Goal: Task Accomplishment & Management: Complete application form

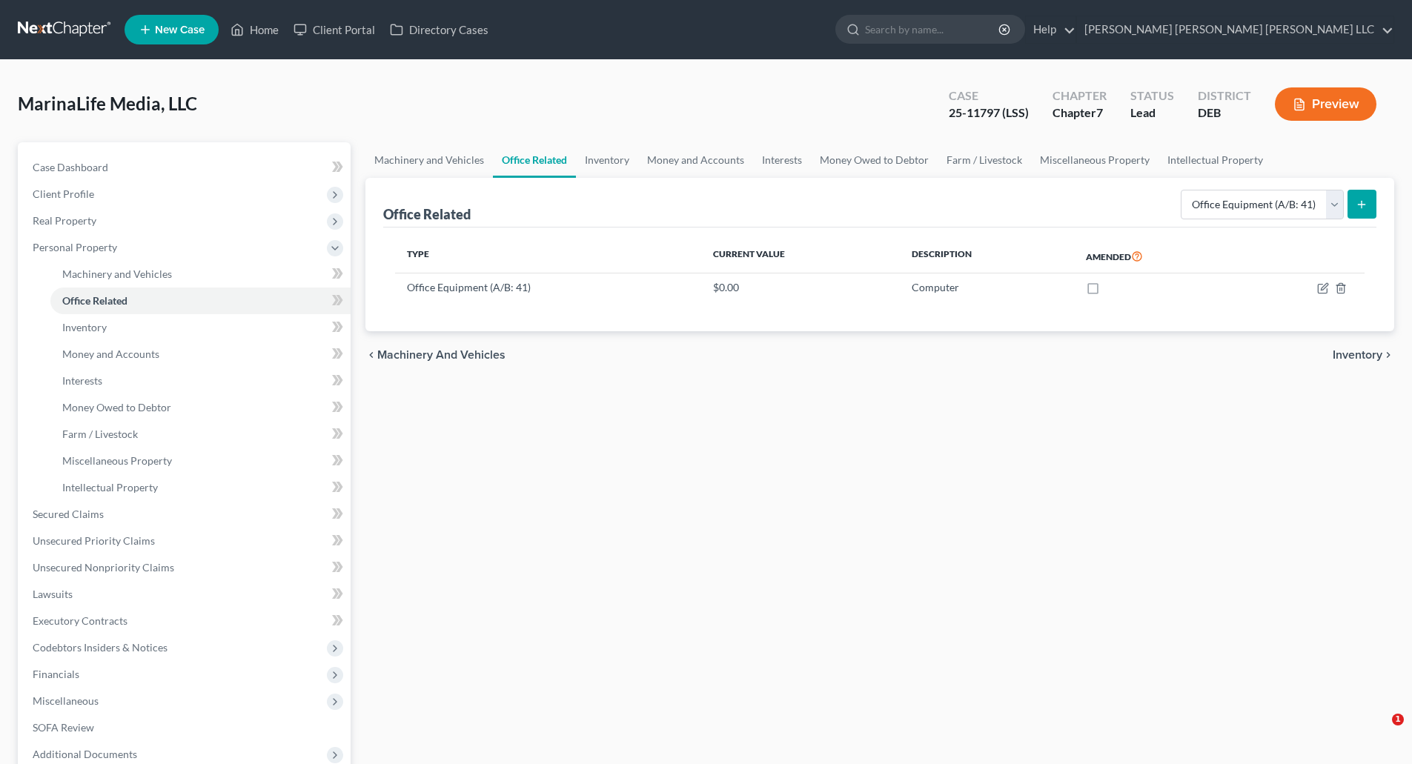
select select "equipment"
click at [1335, 210] on select "Select Type Collectibles (A/B: 42) Office Equipment (A/B: 41) Office Fixtures (…" at bounding box center [1262, 205] width 163 height 30
click at [131, 463] on span "Miscellaneous Property" at bounding box center [117, 460] width 110 height 13
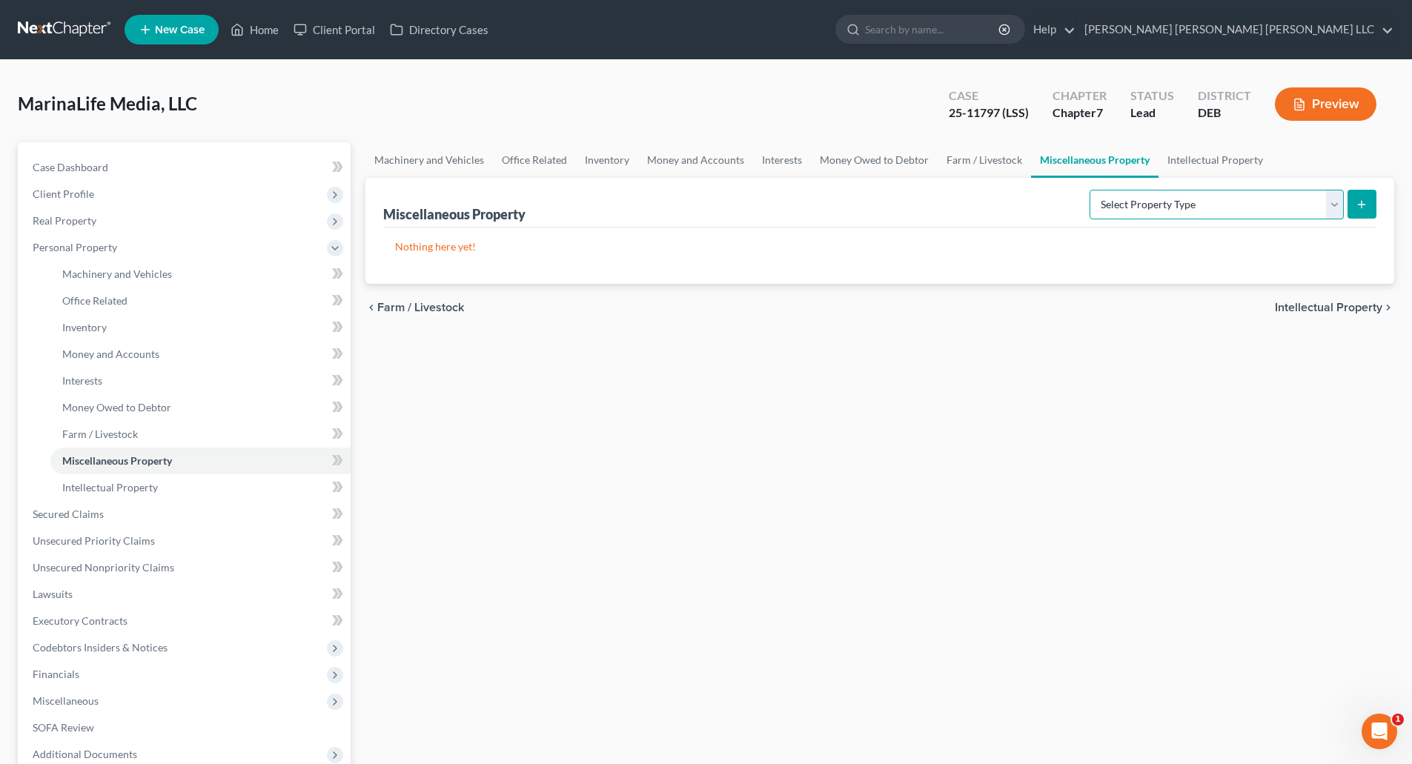
click at [1341, 207] on select "Select Property Type Assigned for Creditor Benefit [DATE] (SOFA: 8) Assigned to…" at bounding box center [1217, 205] width 254 height 30
click at [136, 483] on span "Intellectual Property" at bounding box center [110, 487] width 96 height 13
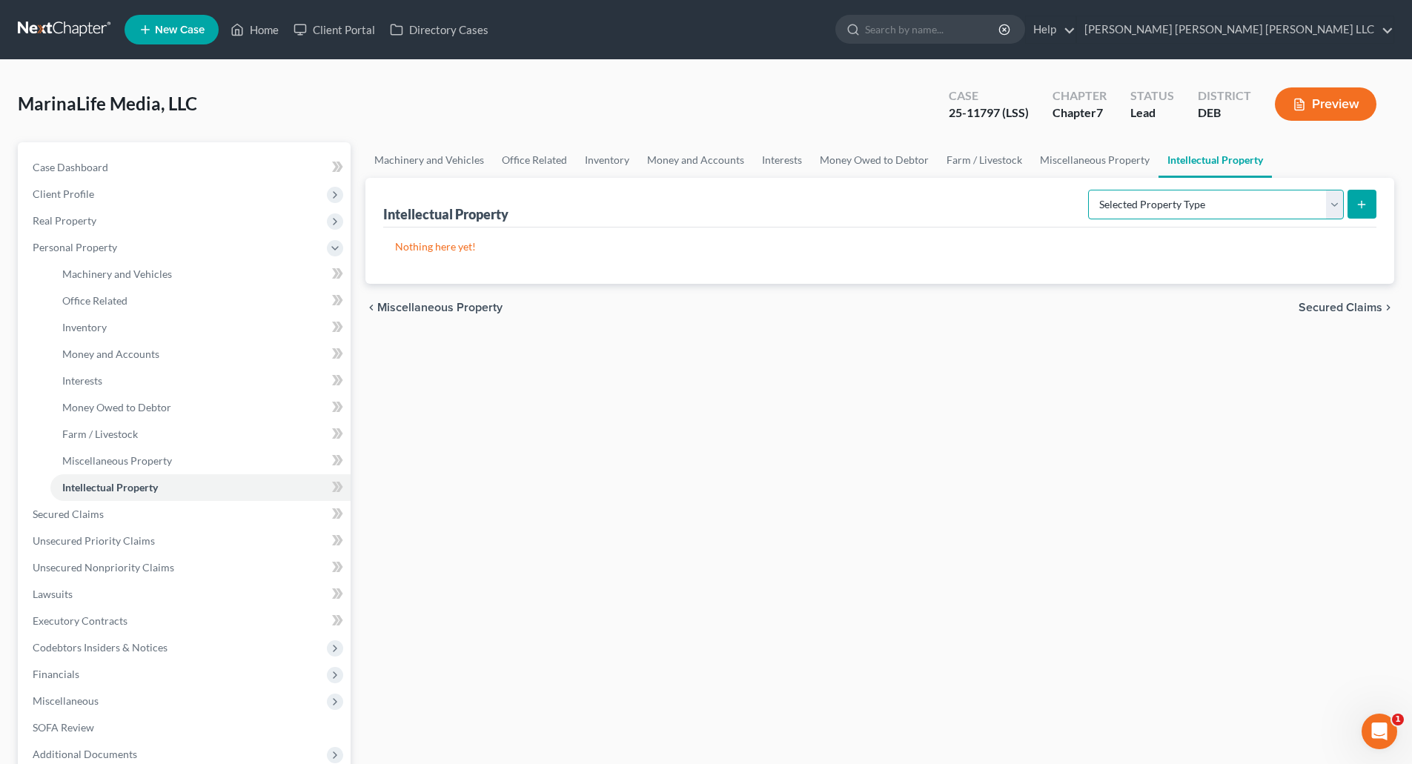
click at [1335, 205] on select "Selected Property Type Customer Lists (A/B: 63) Goodwill (A/B: 65) Internet Dom…" at bounding box center [1216, 205] width 256 height 30
select select "goodwill"
click at [1090, 190] on select "Selected Property Type Customer Lists (A/B: 63) Goodwill (A/B: 65) Internet Dom…" at bounding box center [1216, 205] width 256 height 30
click at [1366, 211] on button "submit" at bounding box center [1362, 204] width 29 height 29
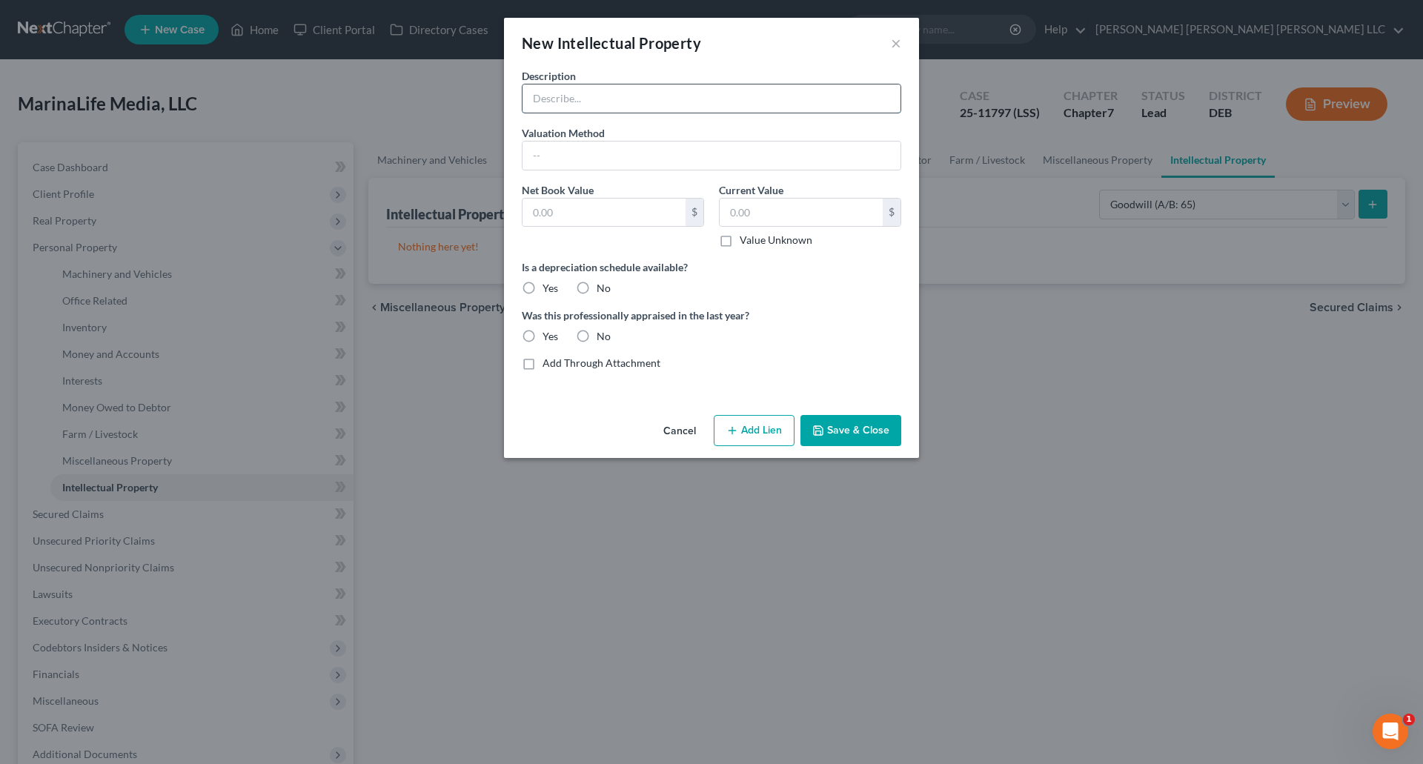
click at [755, 105] on input "text" at bounding box center [712, 99] width 378 height 28
type input "Media"
type input "Book"
click at [609, 214] on input "text" at bounding box center [604, 213] width 163 height 28
type input "196,878"
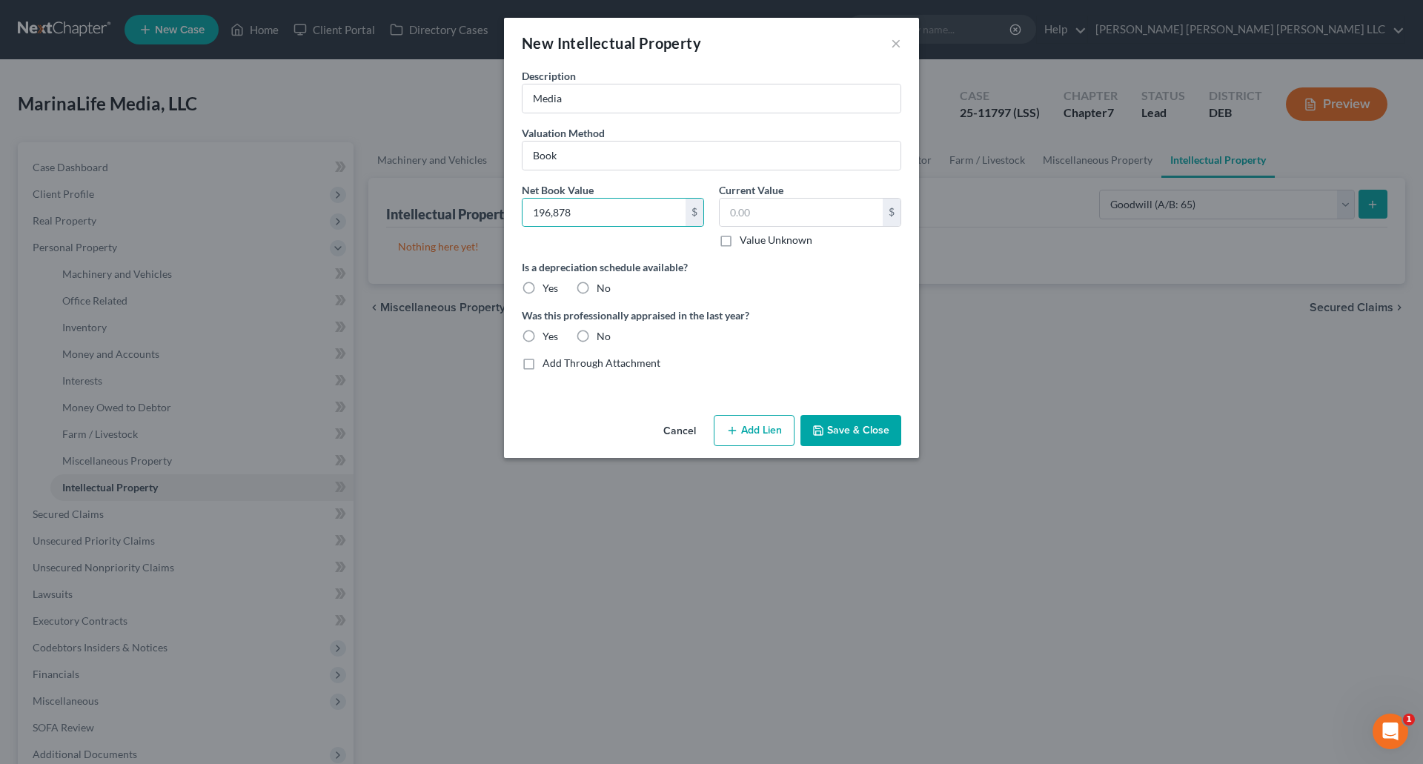
click at [851, 433] on button "Save & Close" at bounding box center [851, 430] width 101 height 31
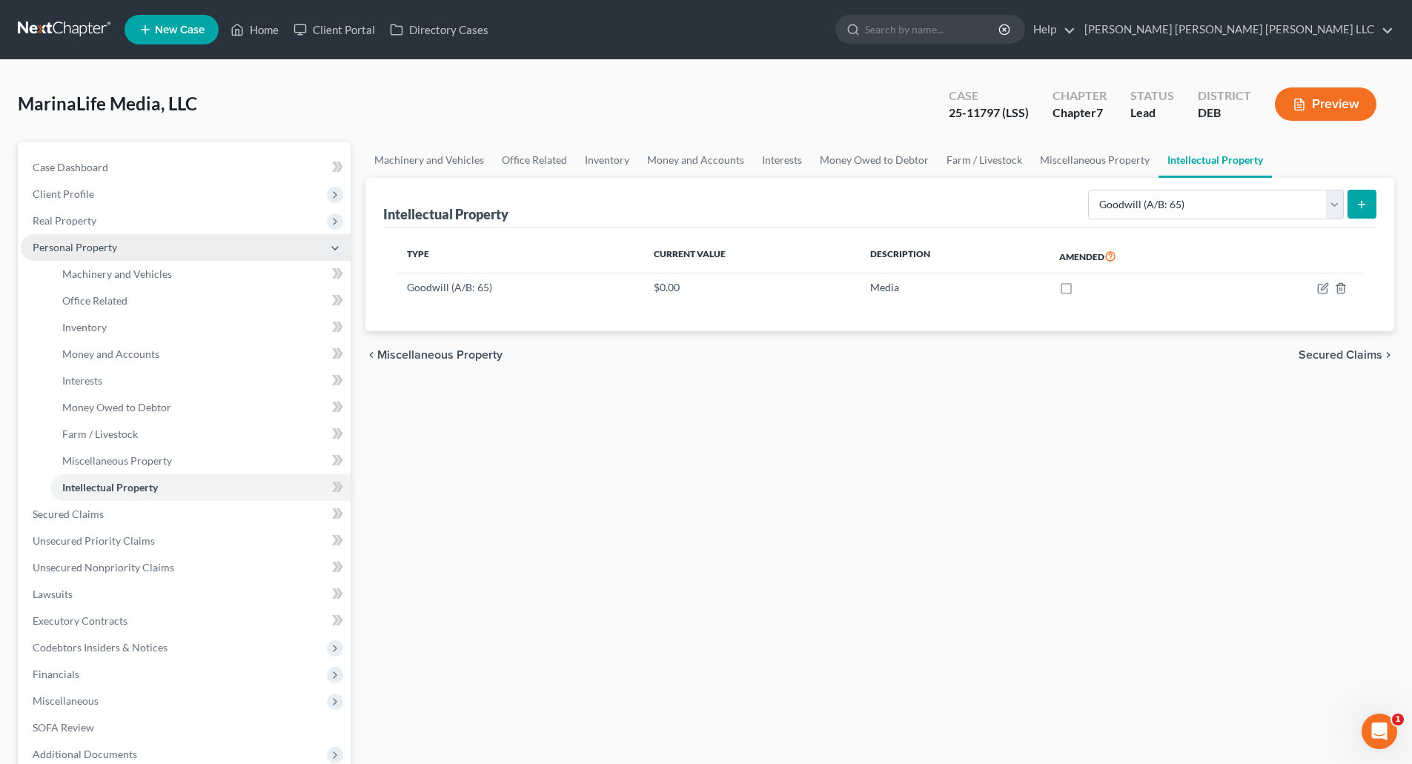
click at [65, 249] on span "Personal Property" at bounding box center [75, 247] width 85 height 13
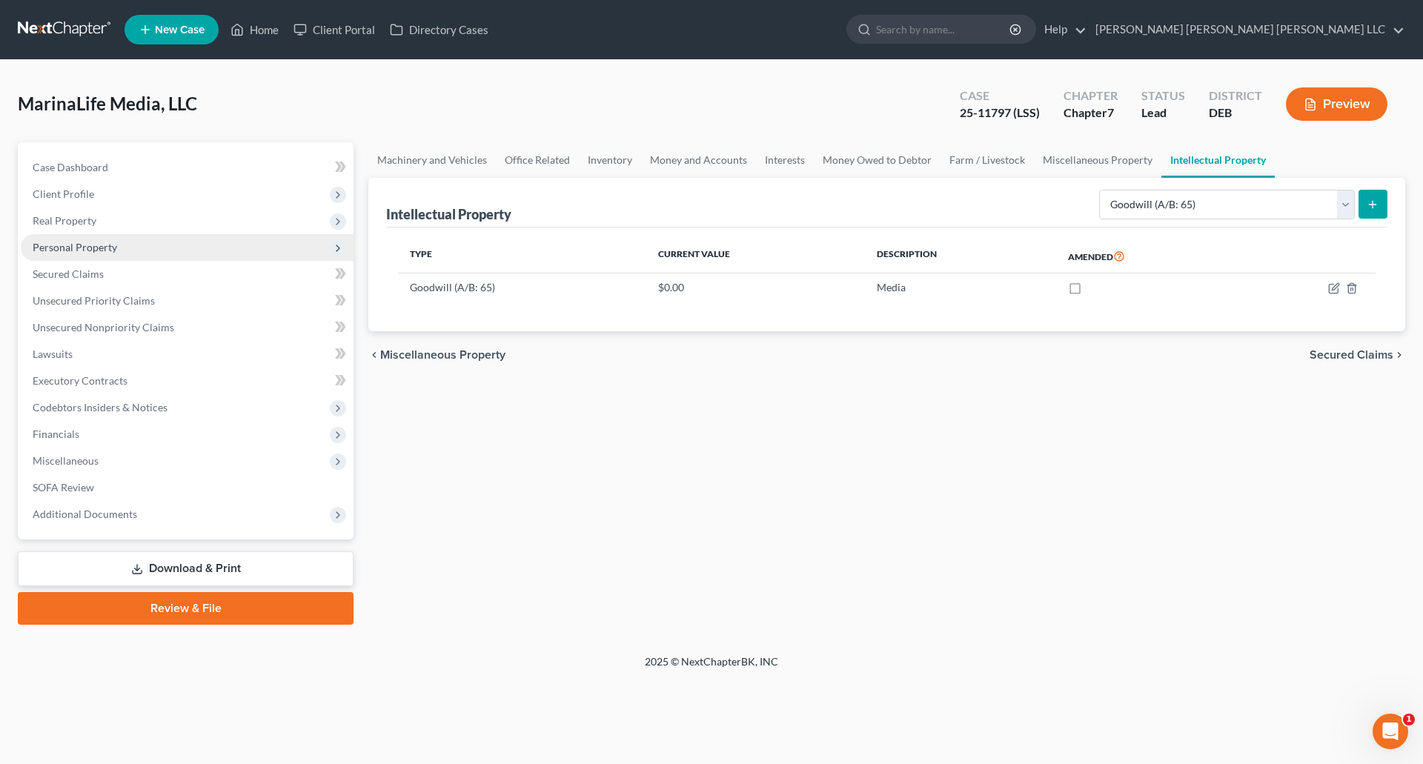
click at [110, 248] on span "Personal Property" at bounding box center [75, 247] width 85 height 13
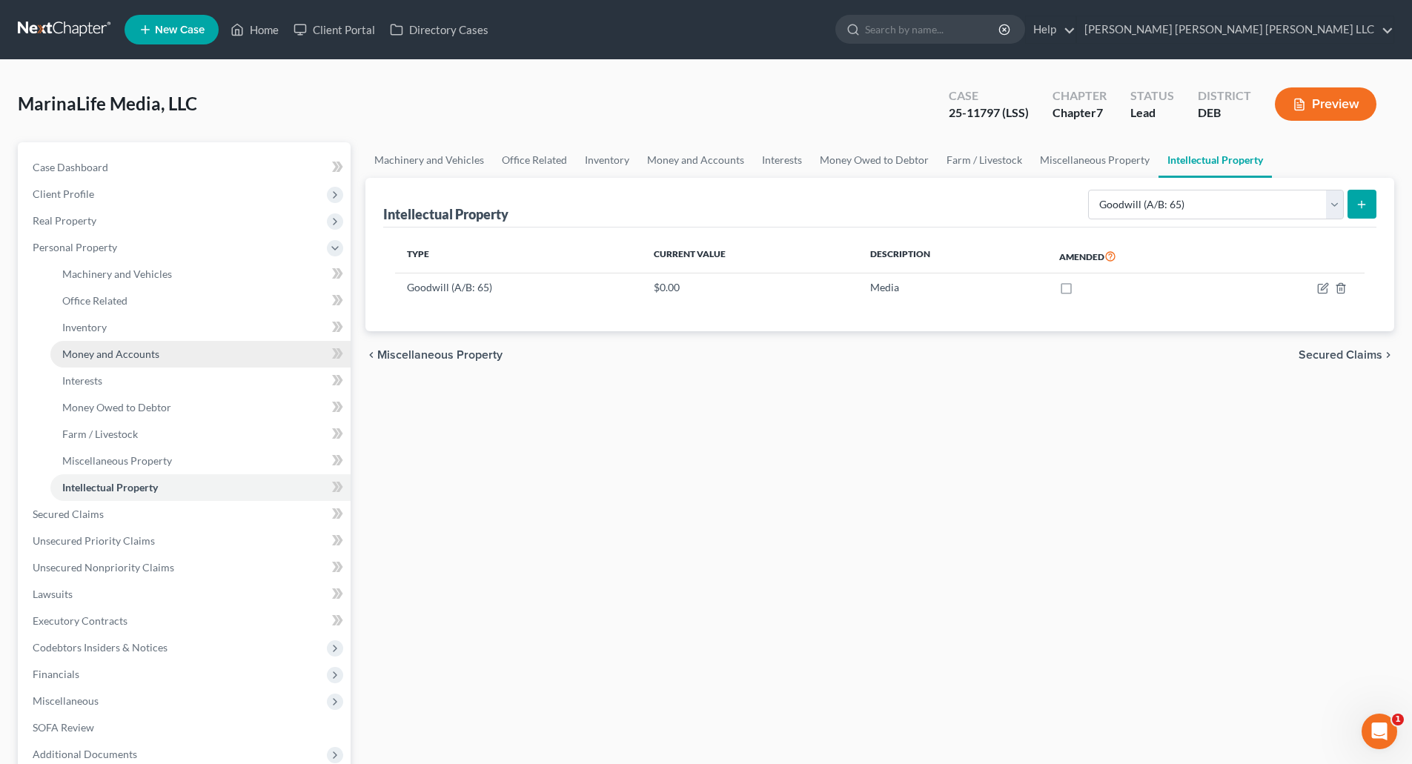
click at [107, 358] on span "Money and Accounts" at bounding box center [110, 354] width 97 height 13
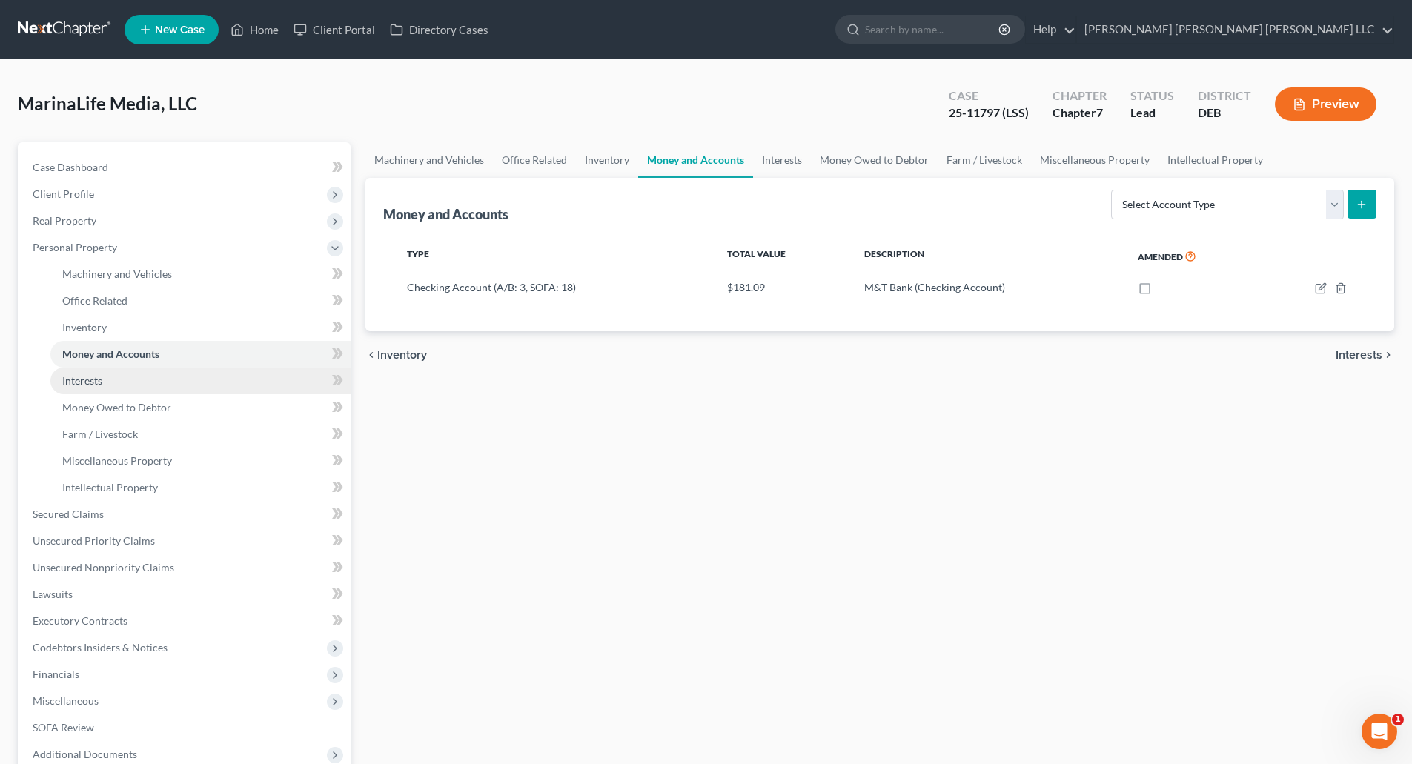
click at [102, 383] on span "Interests" at bounding box center [82, 380] width 40 height 13
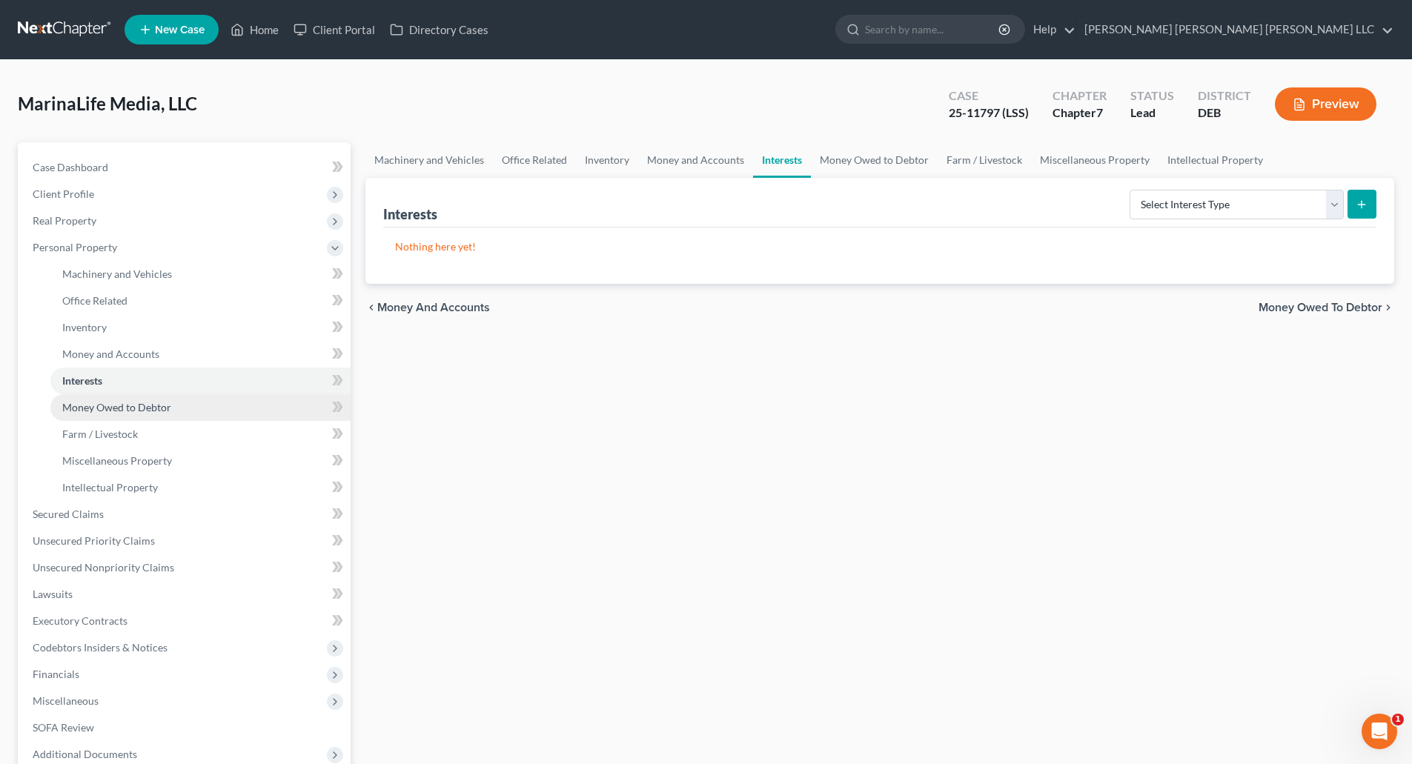
click at [112, 405] on span "Money Owed to Debtor" at bounding box center [116, 407] width 109 height 13
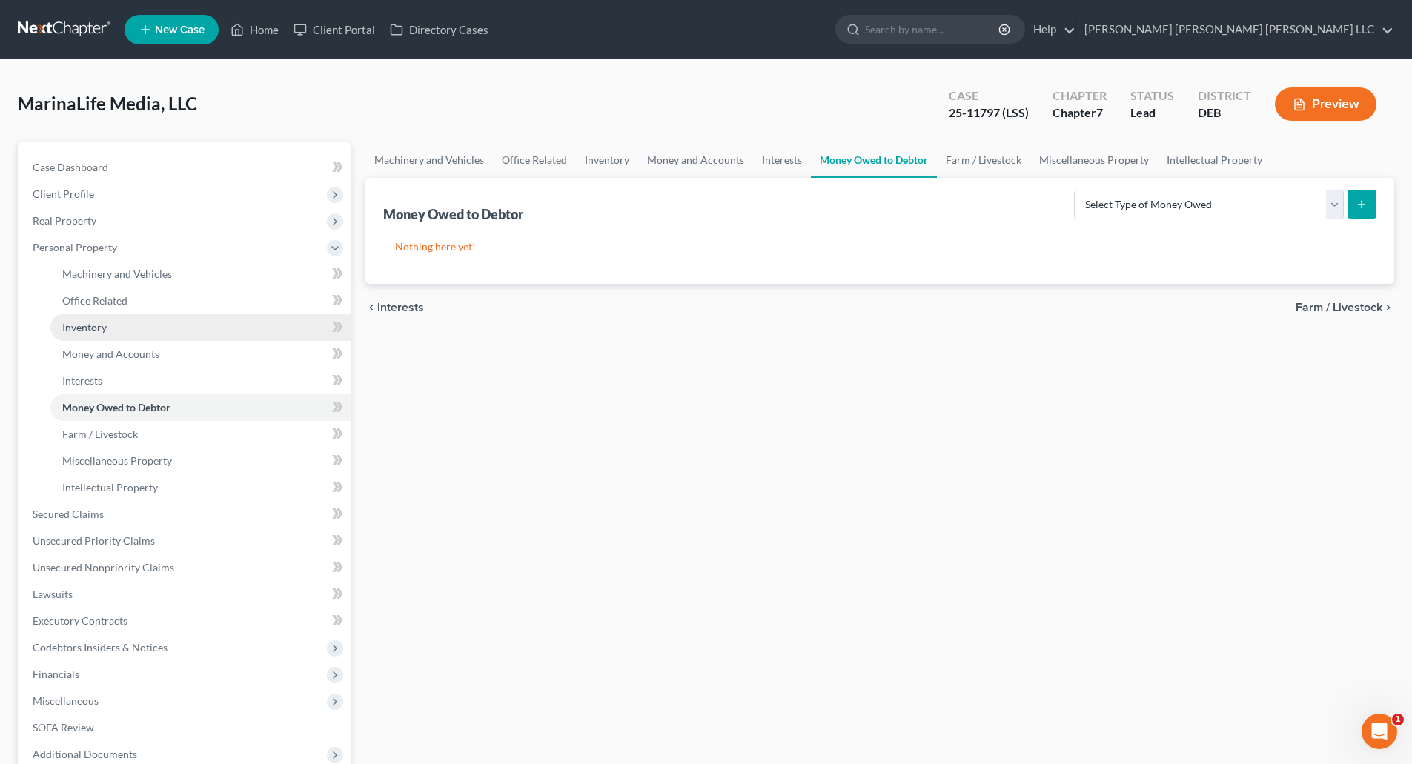
click at [95, 317] on link "Inventory" at bounding box center [200, 327] width 300 height 27
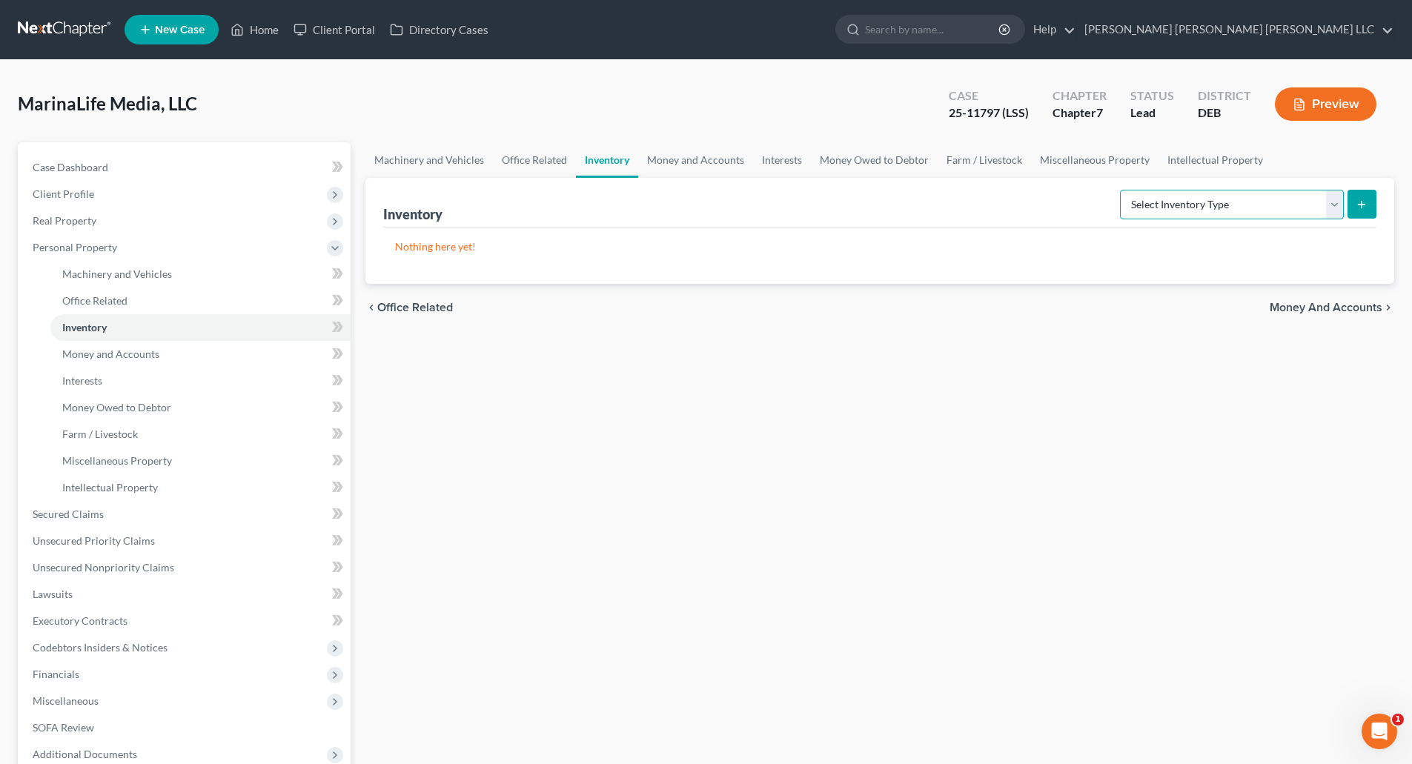
click at [1338, 204] on select "Select Inventory Type Finished Goods (A/B: 21) Other Inventory or Supplies (A/B…" at bounding box center [1232, 205] width 224 height 30
click at [147, 459] on span "Miscellaneous Property" at bounding box center [117, 460] width 110 height 13
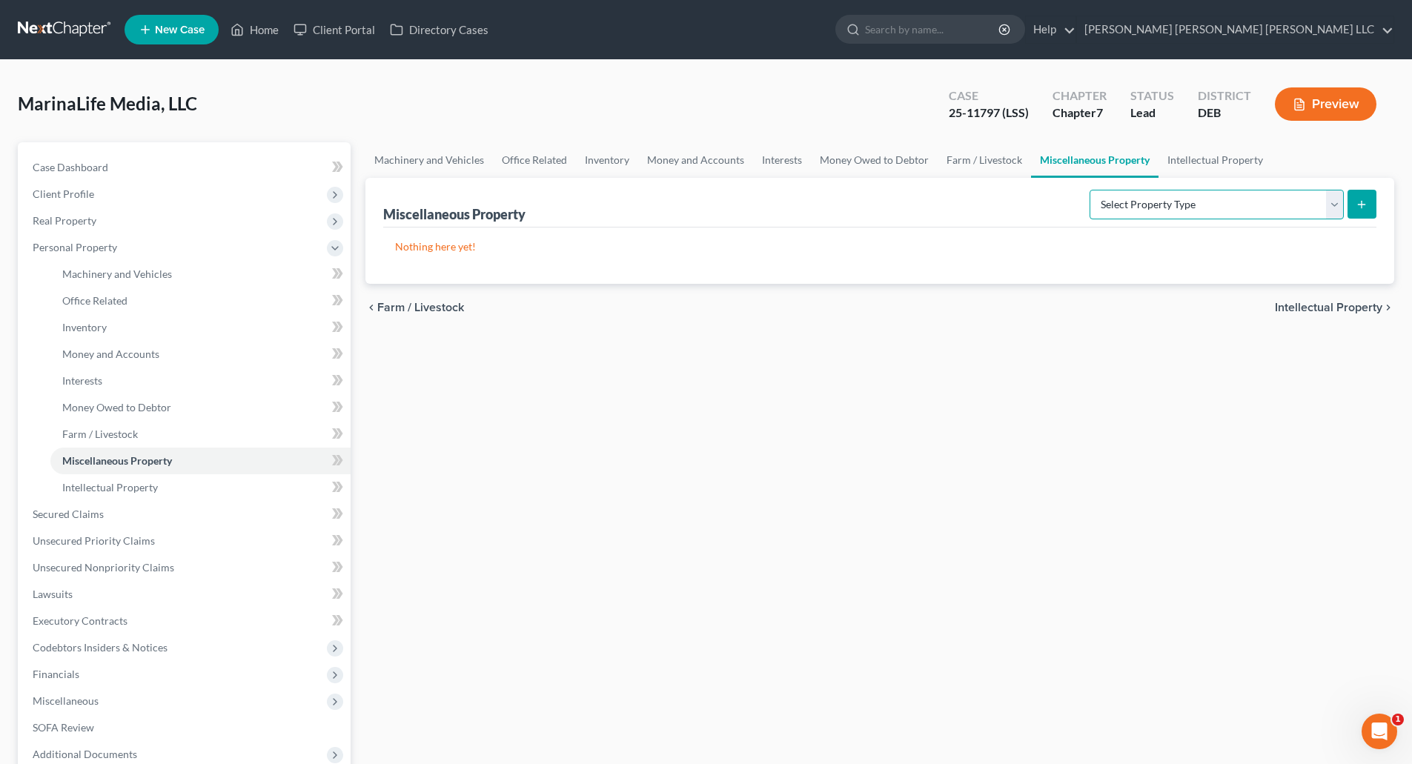
click at [1285, 199] on select "Select Property Type Assigned for Creditor Benefit [DATE] (SOFA: 8) Assigned to…" at bounding box center [1217, 205] width 254 height 30
click at [158, 355] on link "Money and Accounts" at bounding box center [200, 354] width 300 height 27
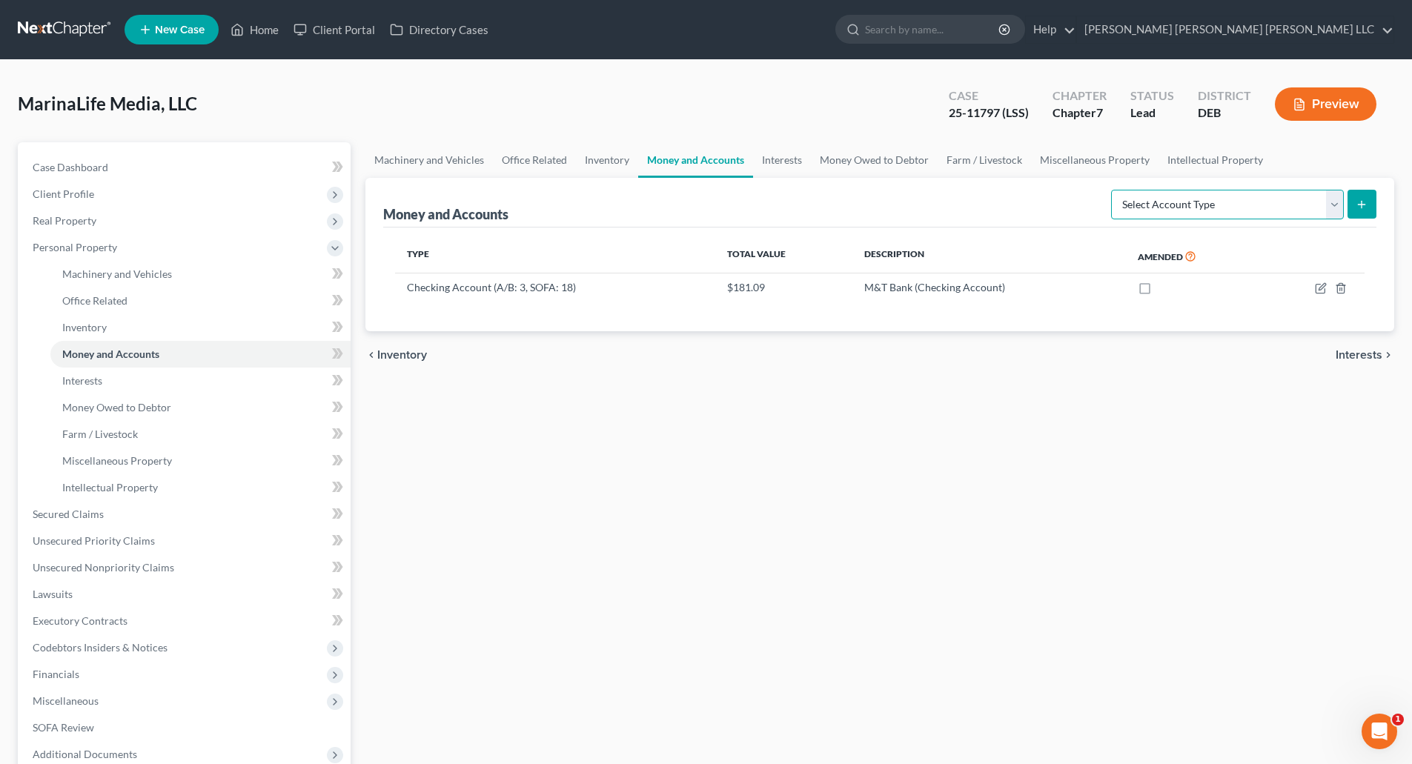
click at [1338, 205] on select "Select Account Type Brokerage (A/B: 3, SOFA: 18) Cash on Hand (A/B: 2) Certific…" at bounding box center [1227, 205] width 233 height 30
click at [90, 330] on span "Inventory" at bounding box center [84, 327] width 44 height 13
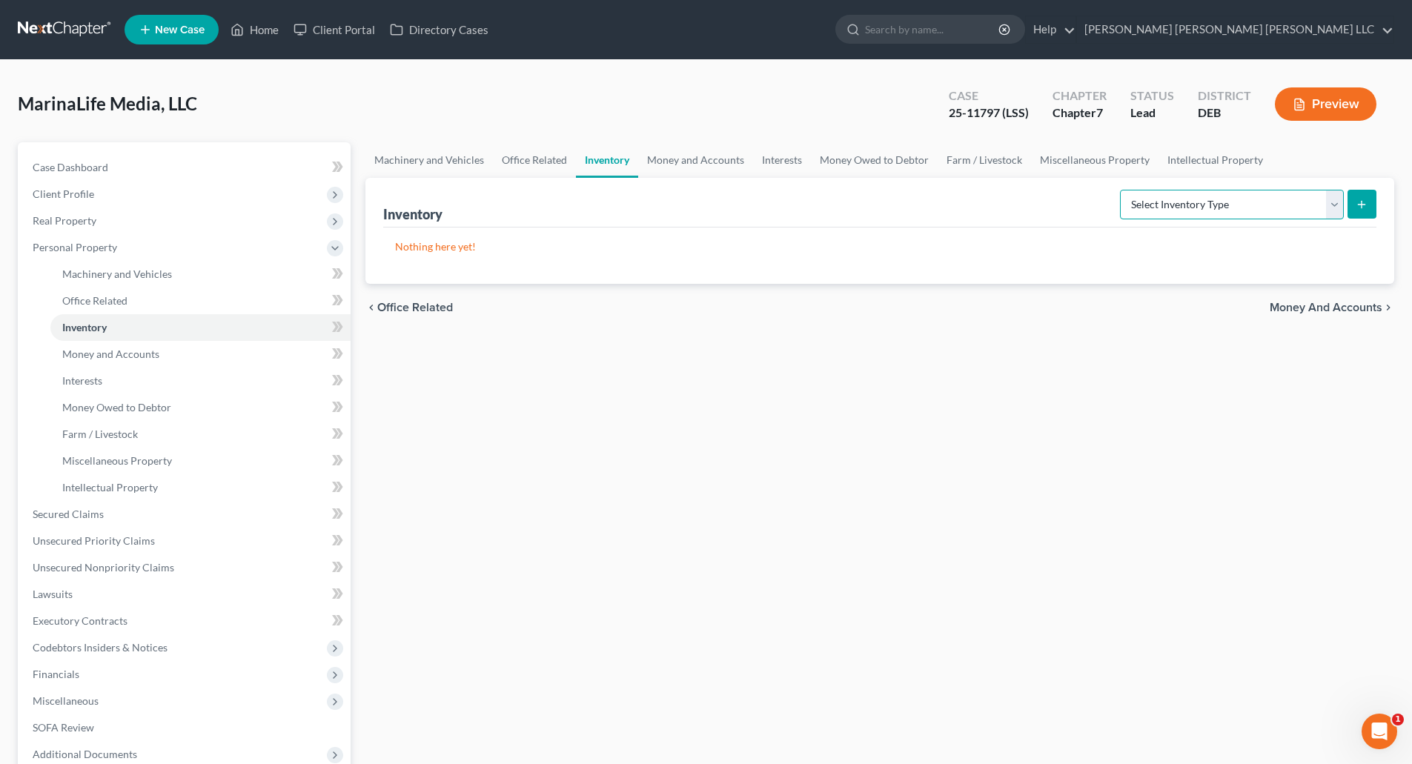
click at [1336, 202] on select "Select Inventory Type Finished Goods (A/B: 21) Other Inventory or Supplies (A/B…" at bounding box center [1232, 205] width 224 height 30
click at [91, 295] on span "Office Related" at bounding box center [94, 300] width 65 height 13
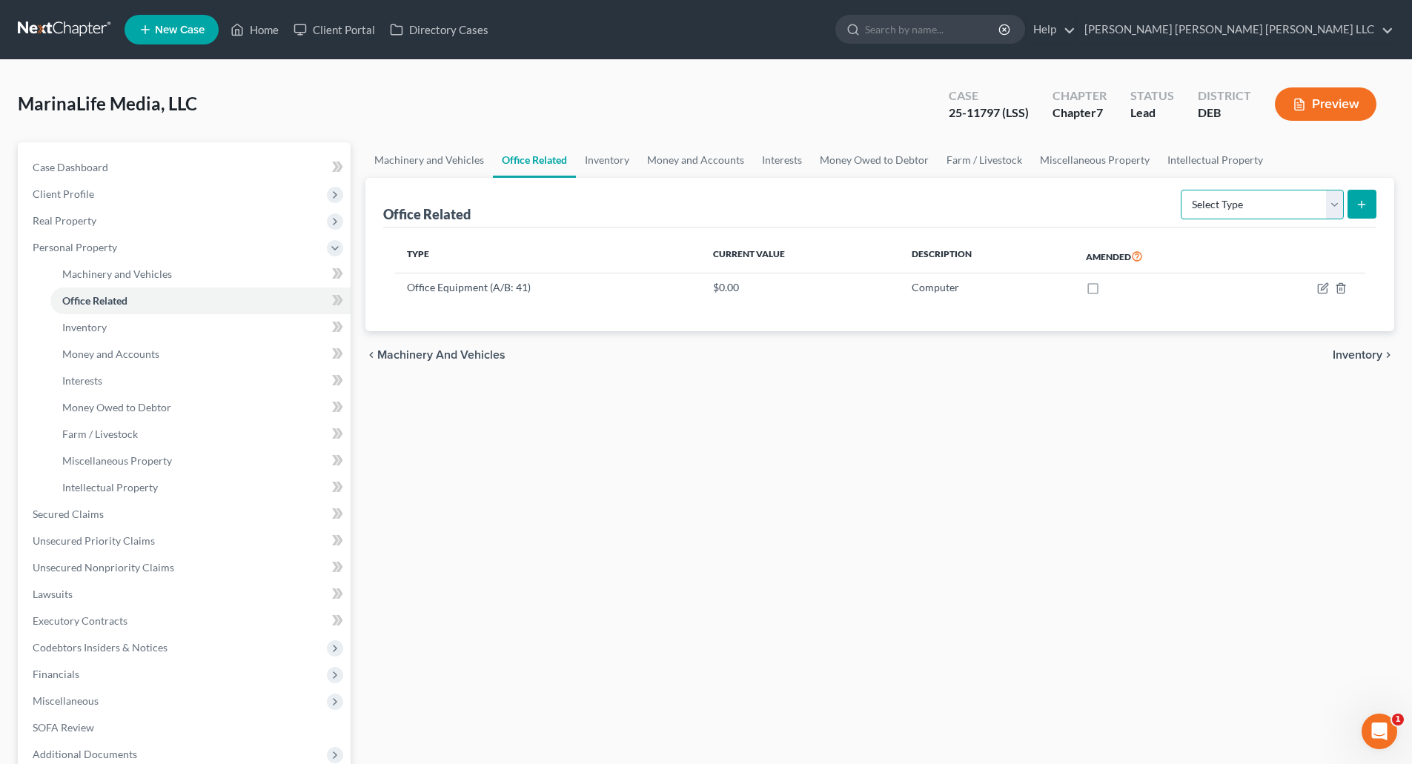
click at [1337, 204] on select "Select Type Collectibles (A/B: 42) Office Equipment (A/B: 41) Office Fixtures (…" at bounding box center [1262, 205] width 163 height 30
click at [1211, 401] on div "Machinery and Vehicles Office Related Inventory Money and Accounts Interests Mo…" at bounding box center [880, 503] width 1044 height 723
click at [1323, 285] on icon "button" at bounding box center [1323, 288] width 12 height 12
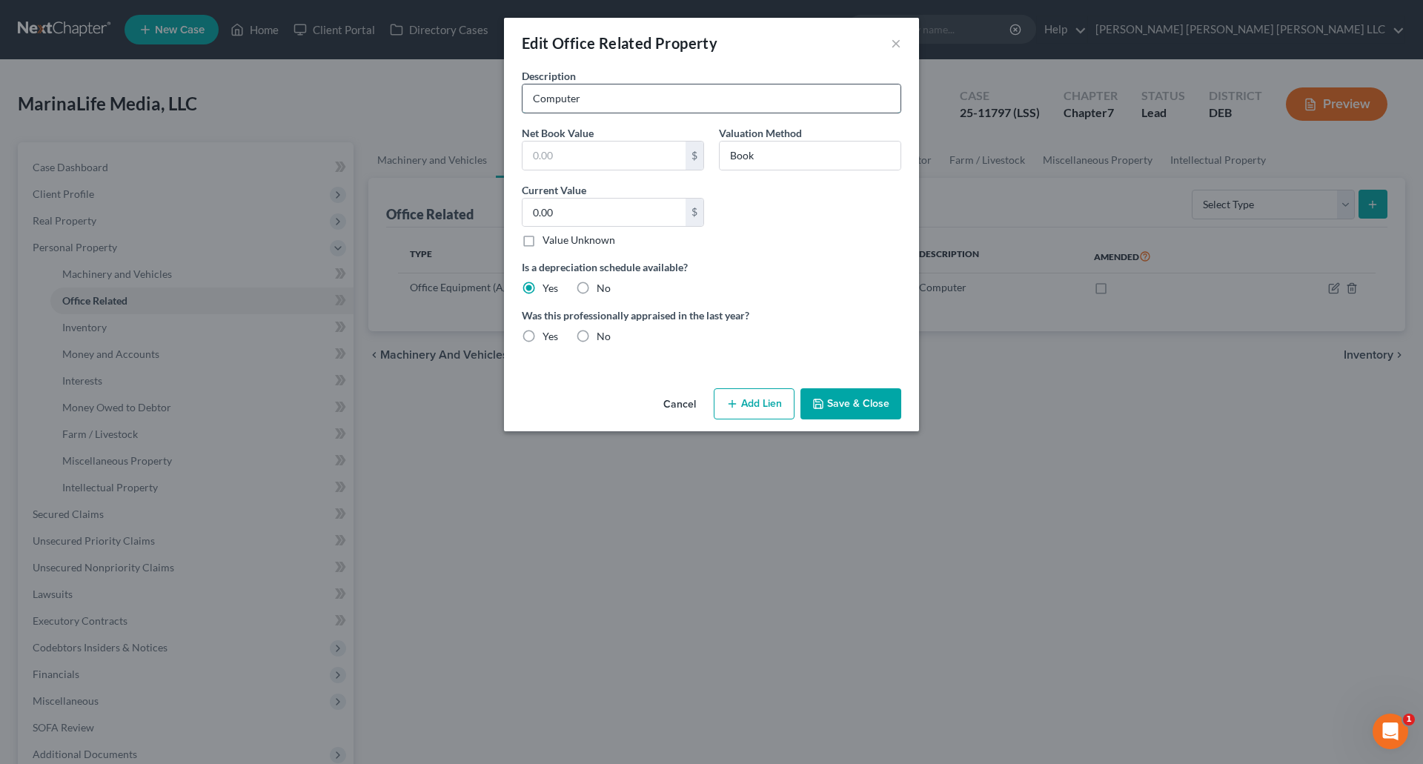
click at [597, 99] on input "Computer" at bounding box center [712, 99] width 378 height 28
type input "Computers and Equipment"
click at [839, 409] on button "Save & Close" at bounding box center [851, 403] width 101 height 31
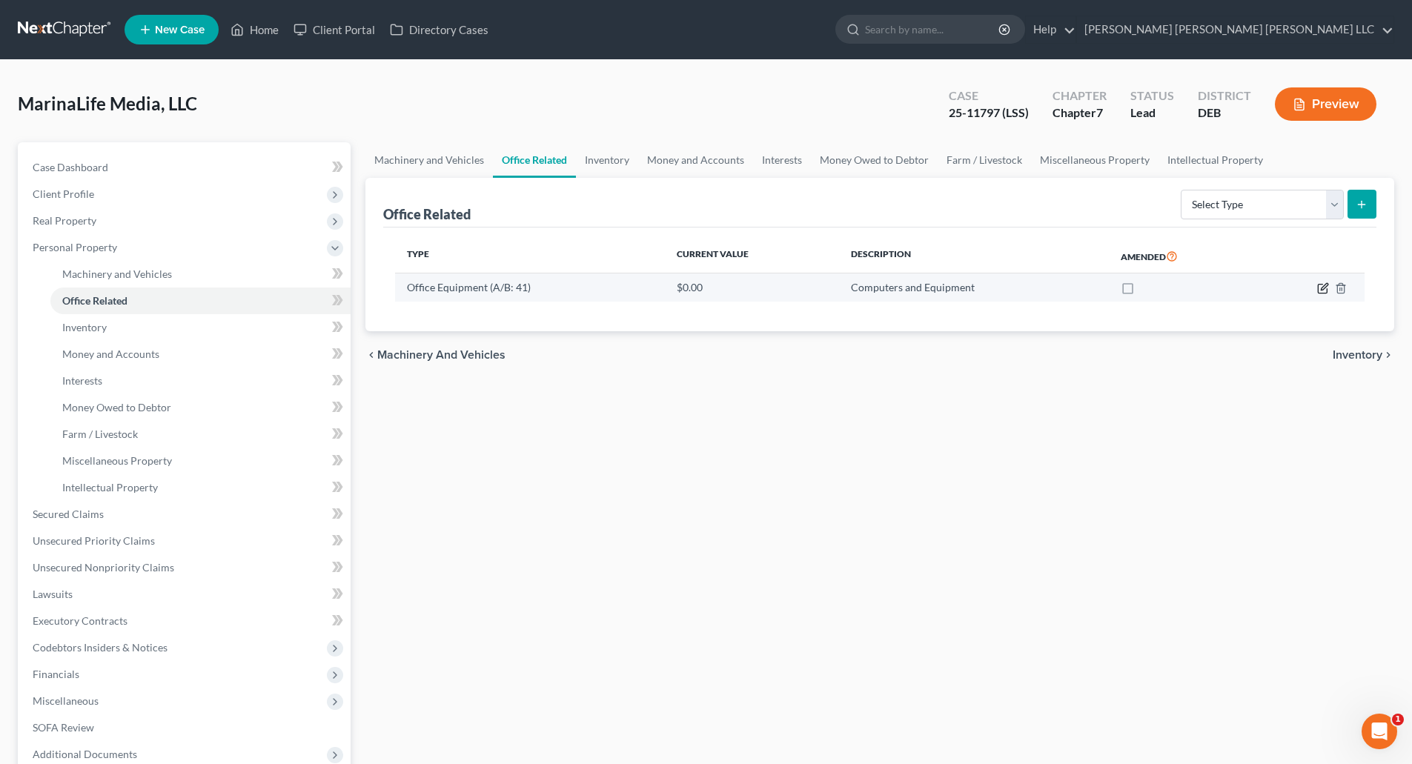
click at [1323, 289] on icon "button" at bounding box center [1323, 288] width 12 height 12
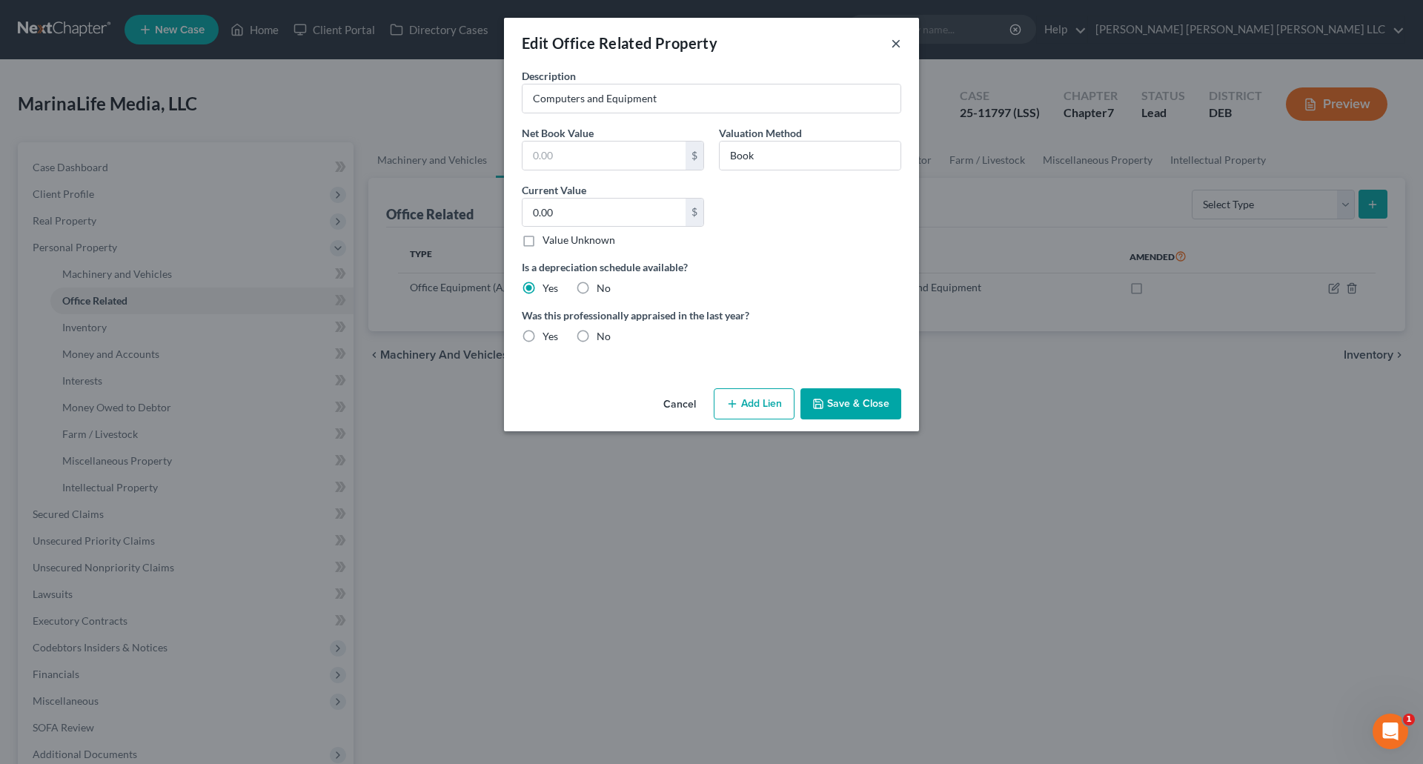
click at [899, 50] on button "×" at bounding box center [896, 43] width 10 height 18
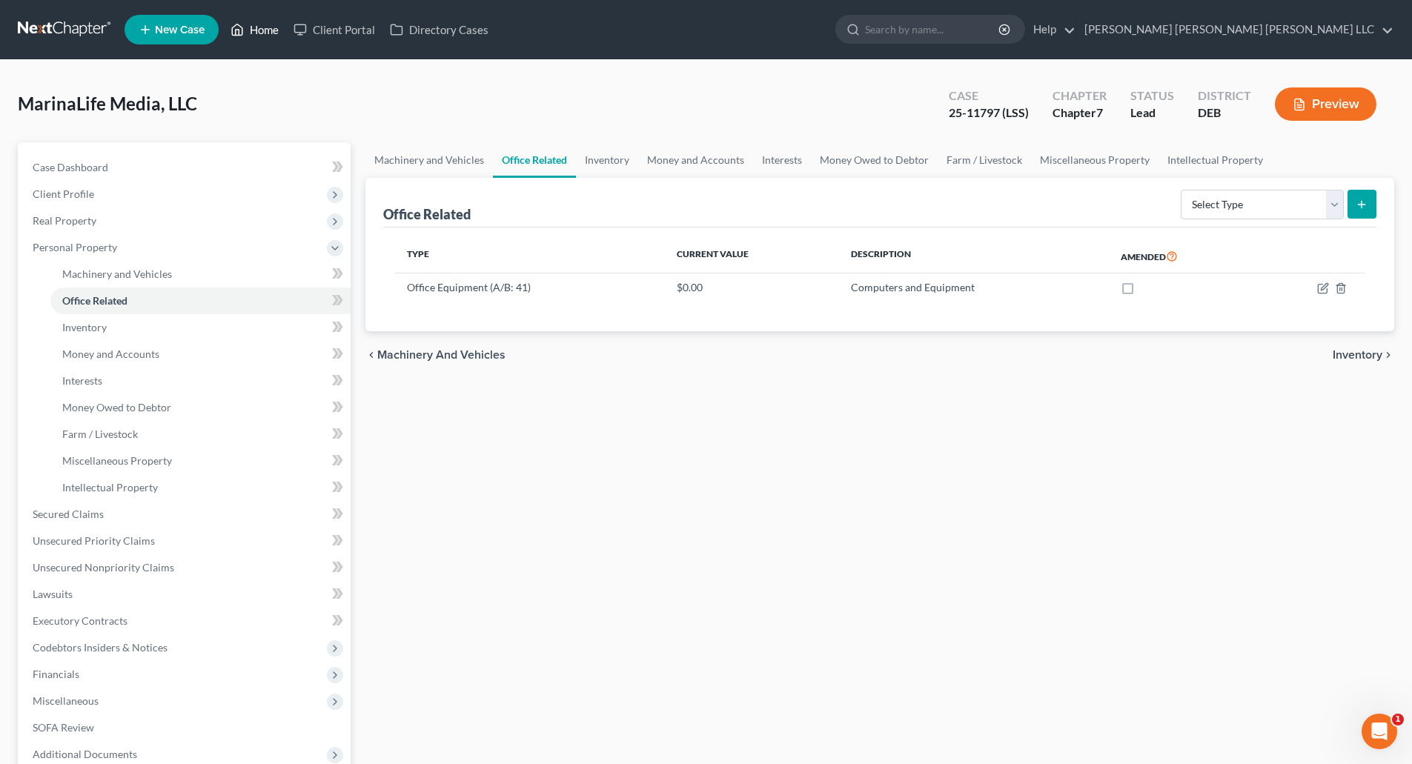
click at [259, 29] on link "Home" at bounding box center [254, 29] width 63 height 27
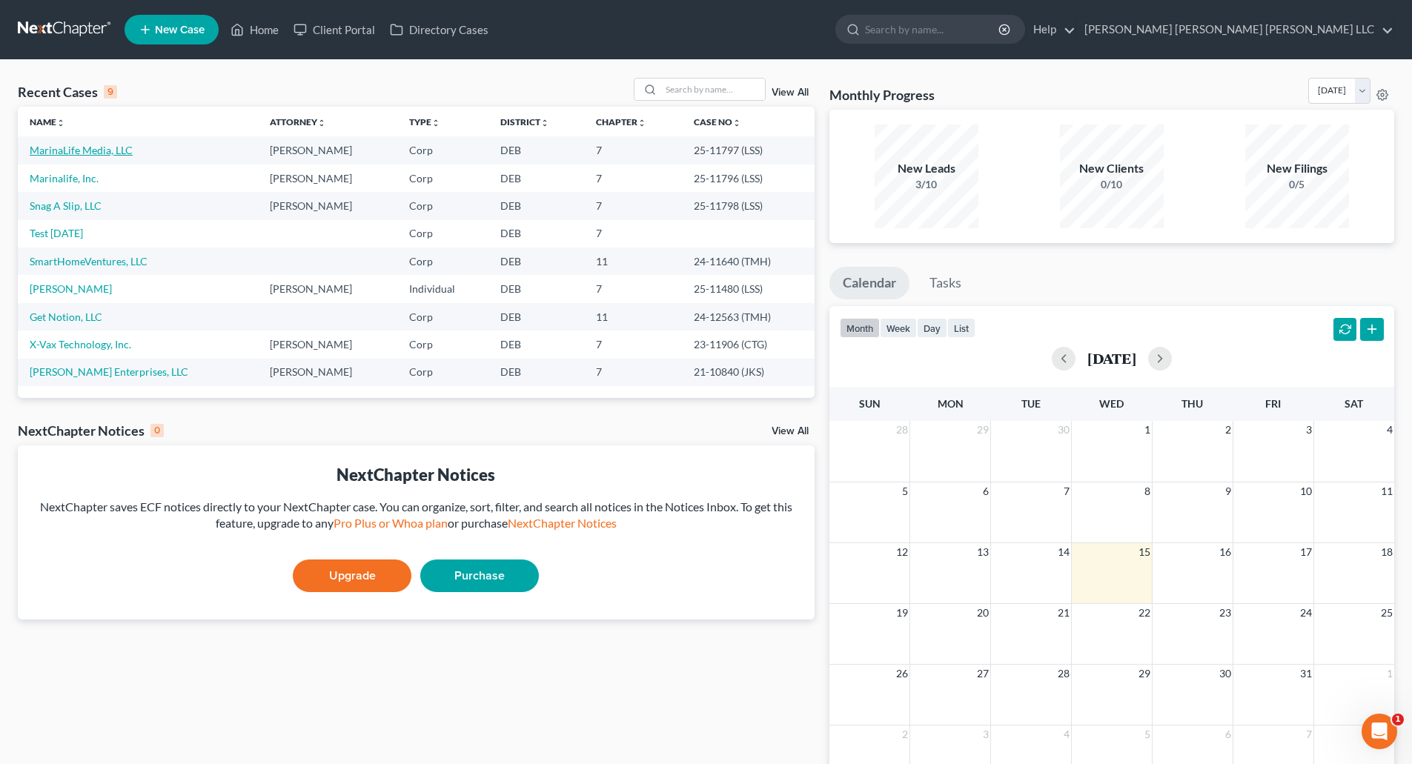
click at [87, 153] on link "MarinaLife Media, LLC" at bounding box center [81, 150] width 103 height 13
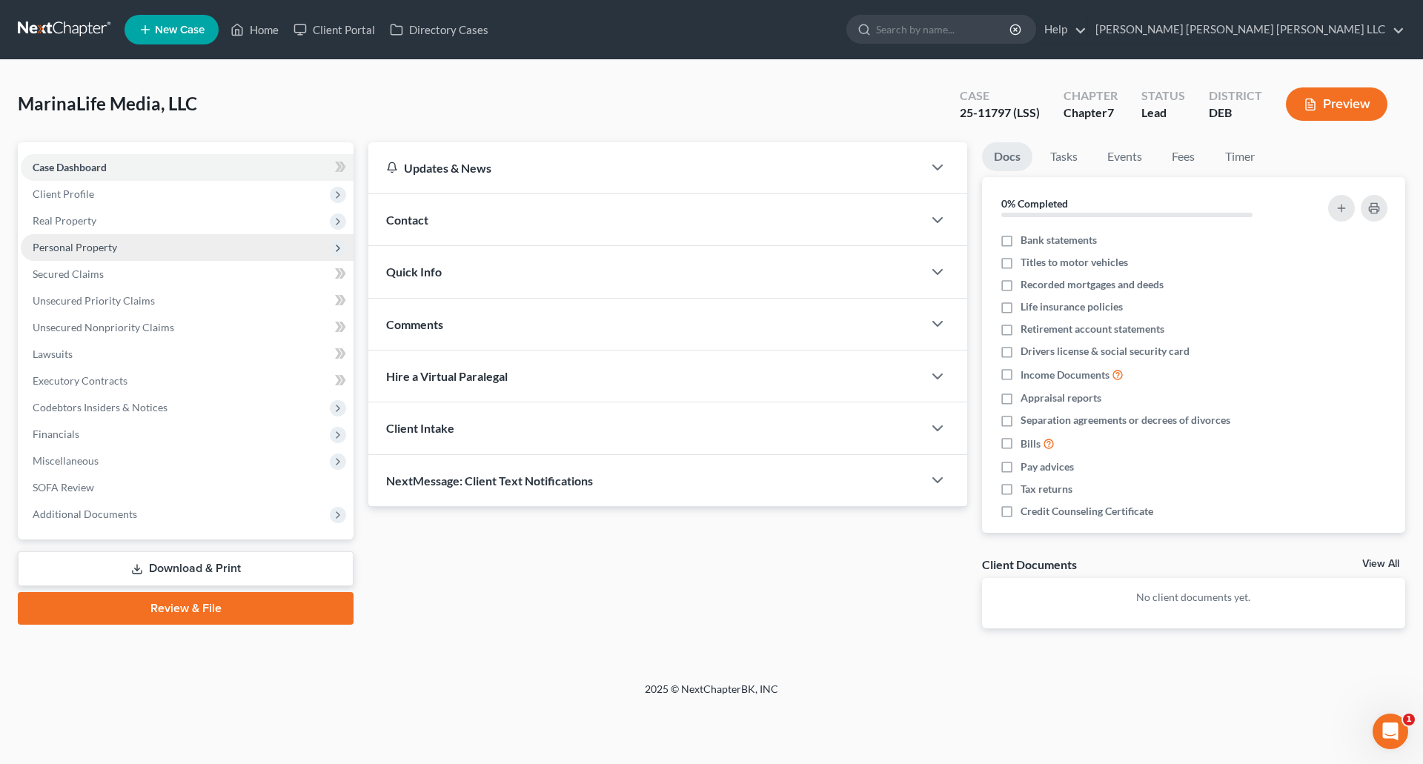
click at [105, 245] on span "Personal Property" at bounding box center [75, 247] width 85 height 13
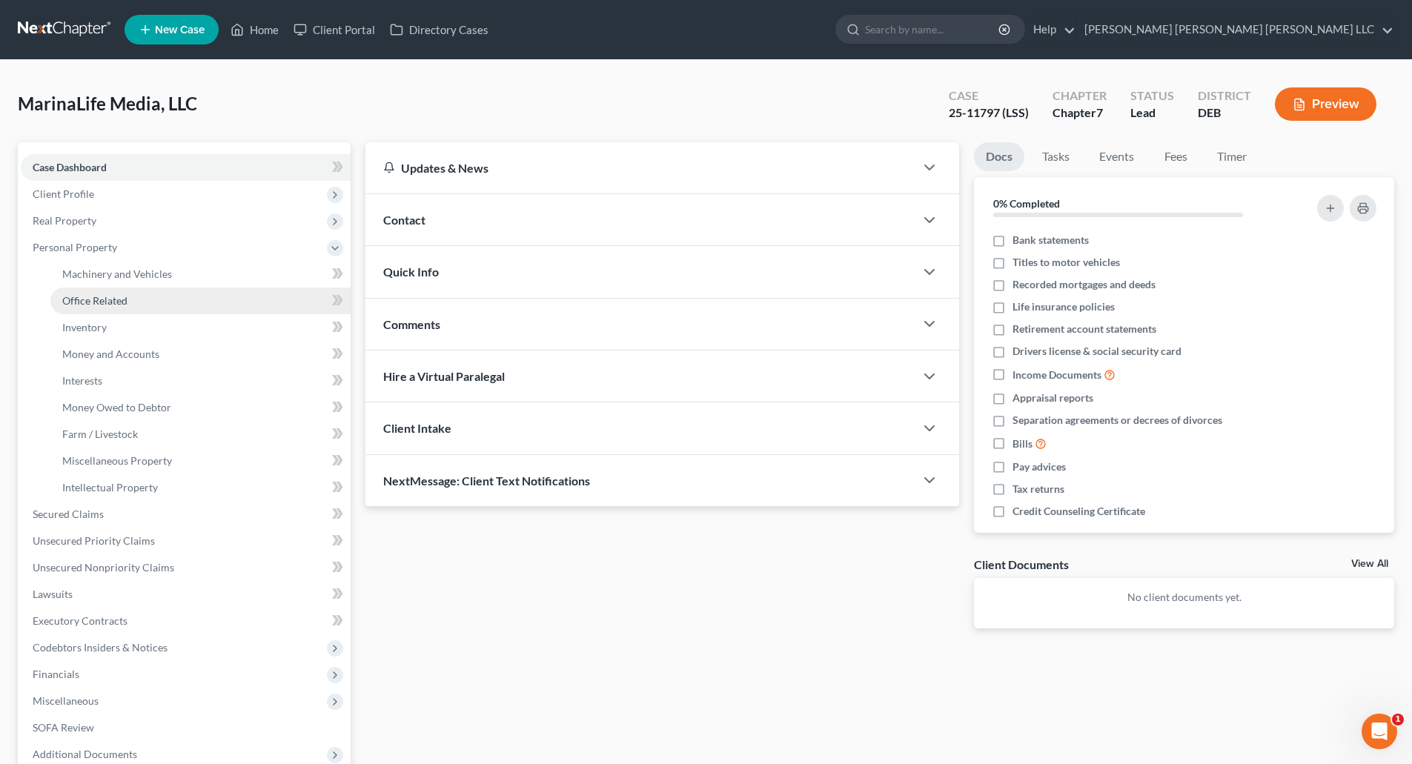
click at [106, 299] on span "Office Related" at bounding box center [94, 300] width 65 height 13
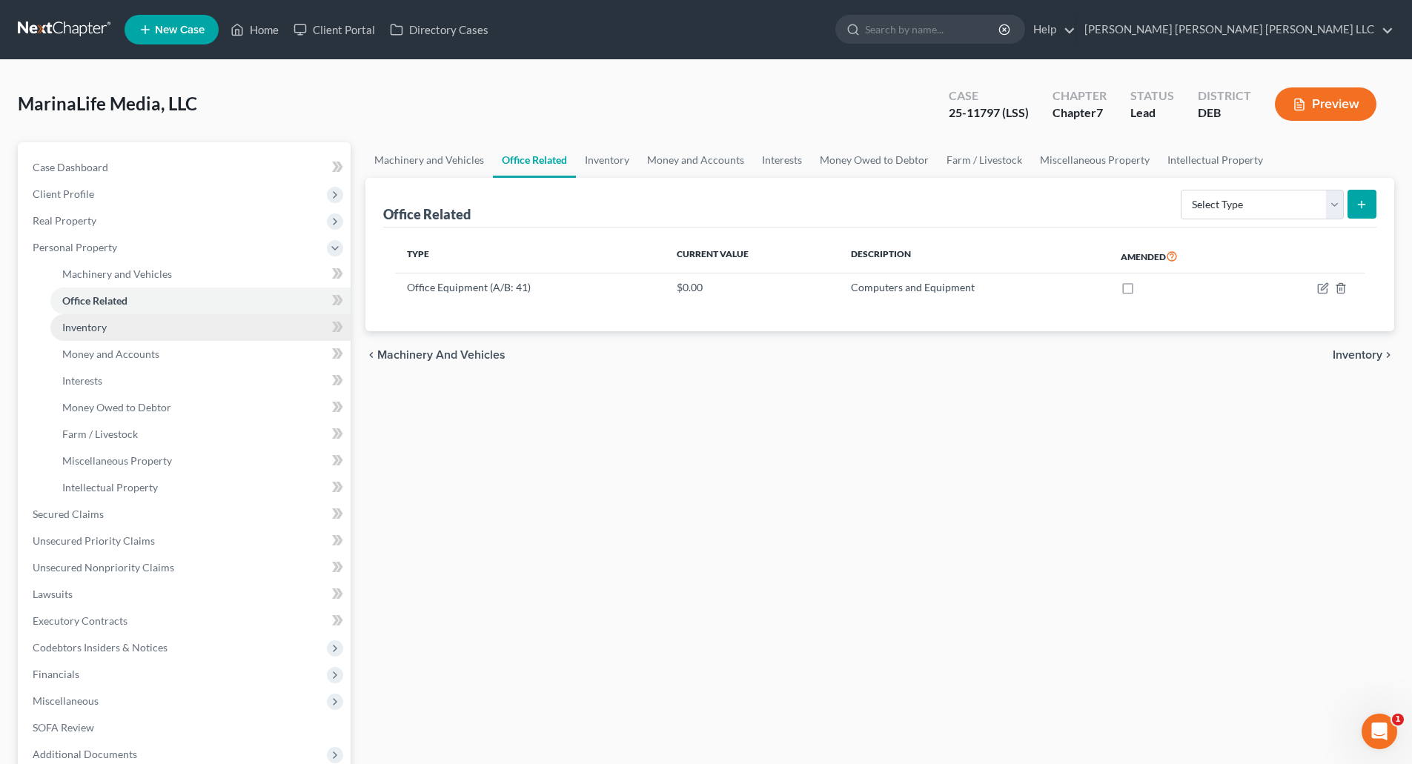
click at [88, 327] on span "Inventory" at bounding box center [84, 327] width 44 height 13
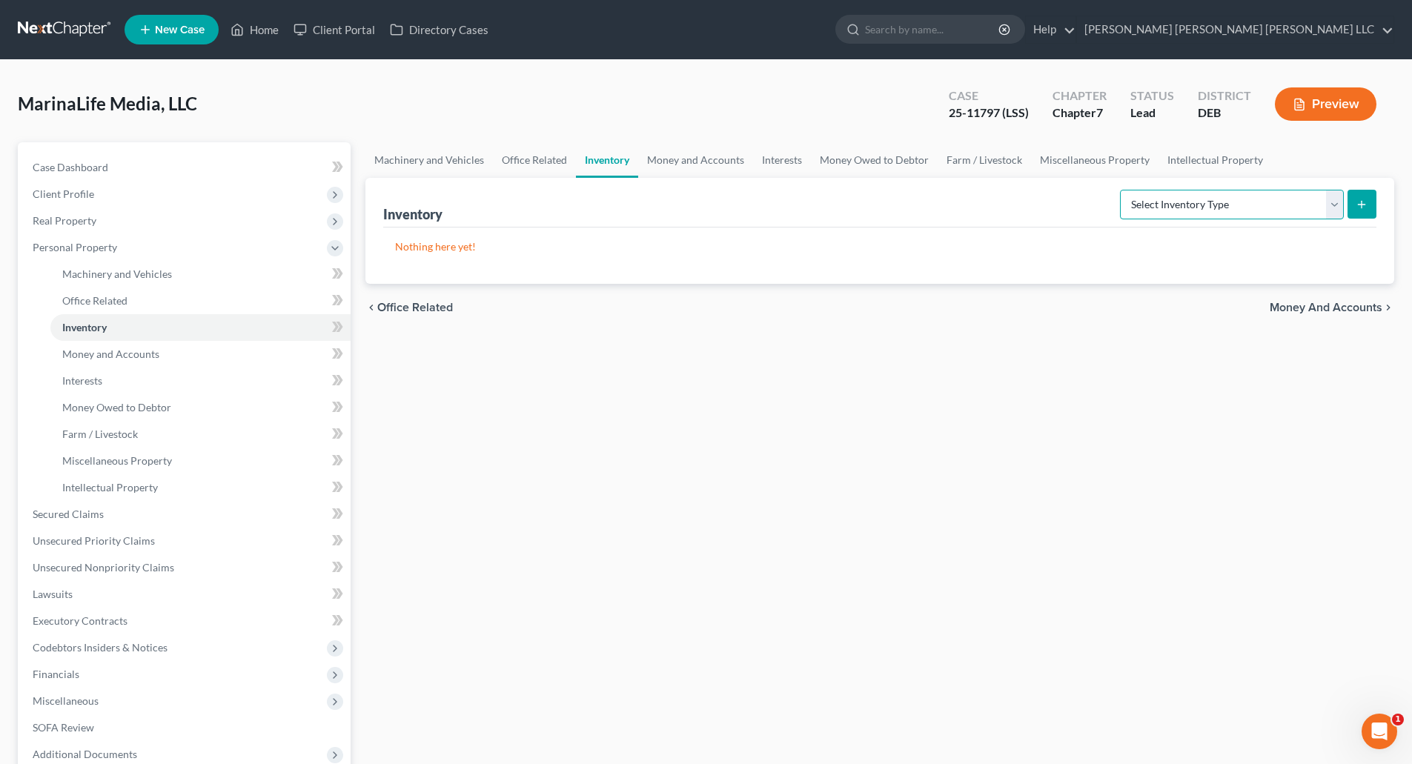
click at [1337, 207] on select "Select Inventory Type Finished Goods (A/B: 21) Other Inventory or Supplies (A/B…" at bounding box center [1232, 205] width 224 height 30
click at [70, 300] on span "Office Related" at bounding box center [94, 300] width 65 height 13
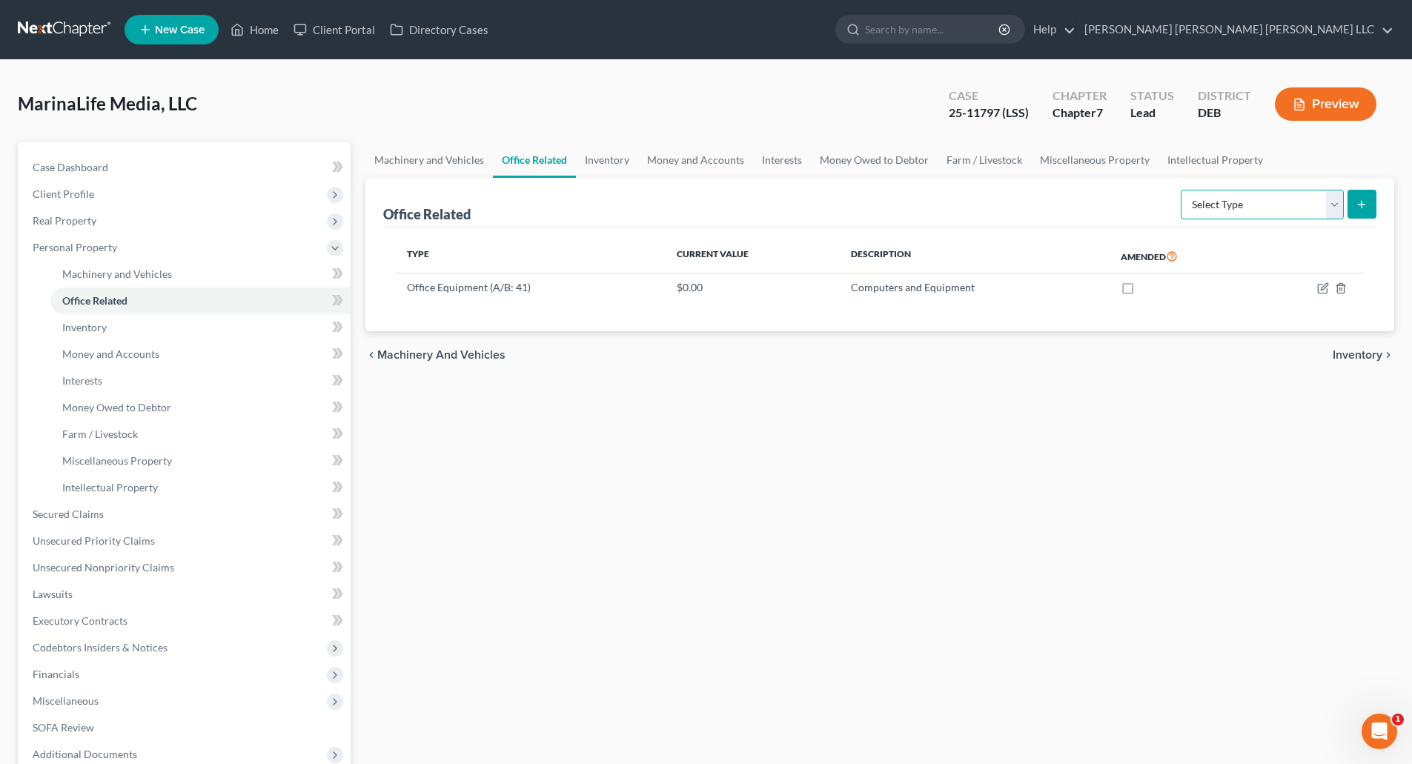
click at [1333, 202] on select "Select Type Collectibles (A/B: 42) Office Equipment (A/B: 41) Office Fixtures (…" at bounding box center [1262, 205] width 163 height 30
select select "furniture"
click at [1182, 190] on select "Select Type Collectibles (A/B: 42) Office Equipment (A/B: 41) Office Fixtures (…" at bounding box center [1262, 205] width 163 height 30
click at [259, 27] on link "Home" at bounding box center [254, 29] width 63 height 27
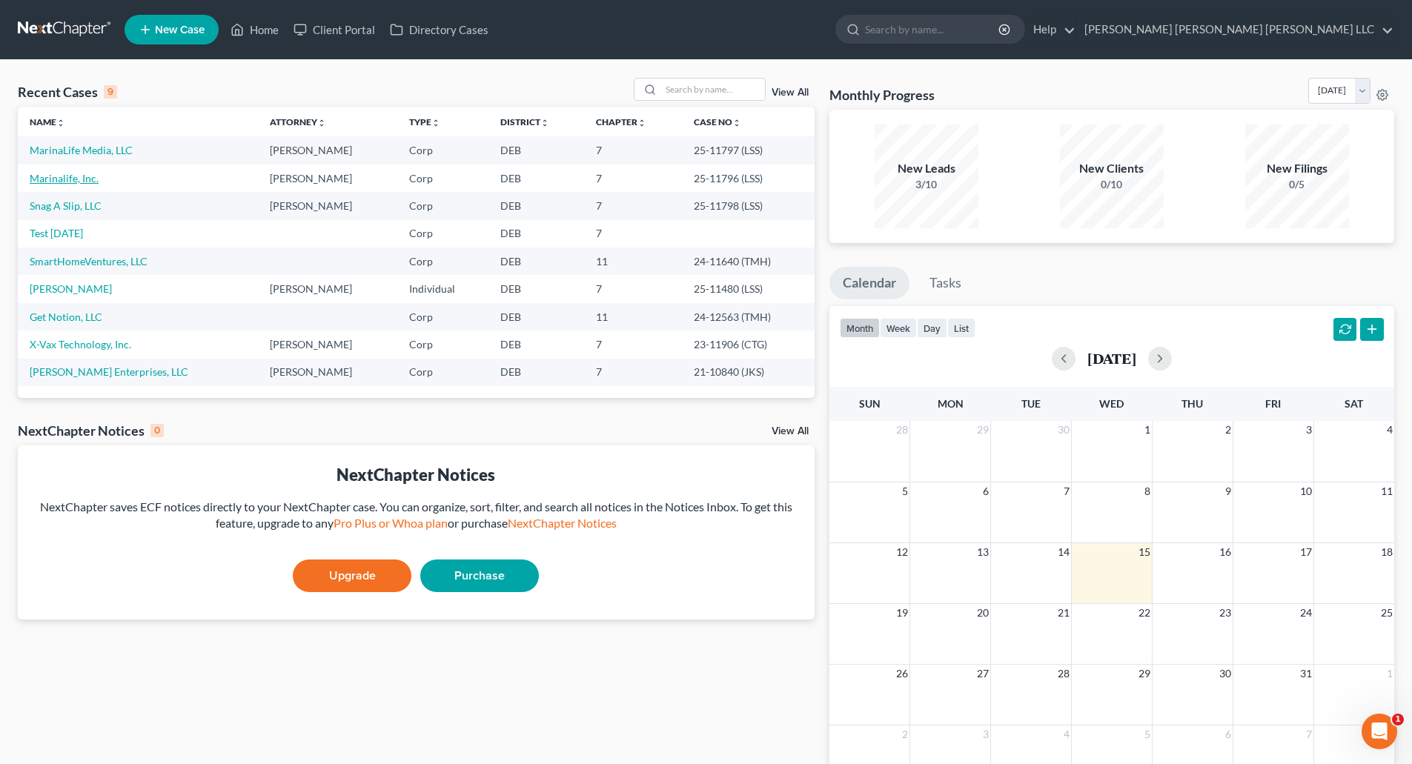
click at [48, 172] on link "Marinalife, Inc." at bounding box center [64, 178] width 69 height 13
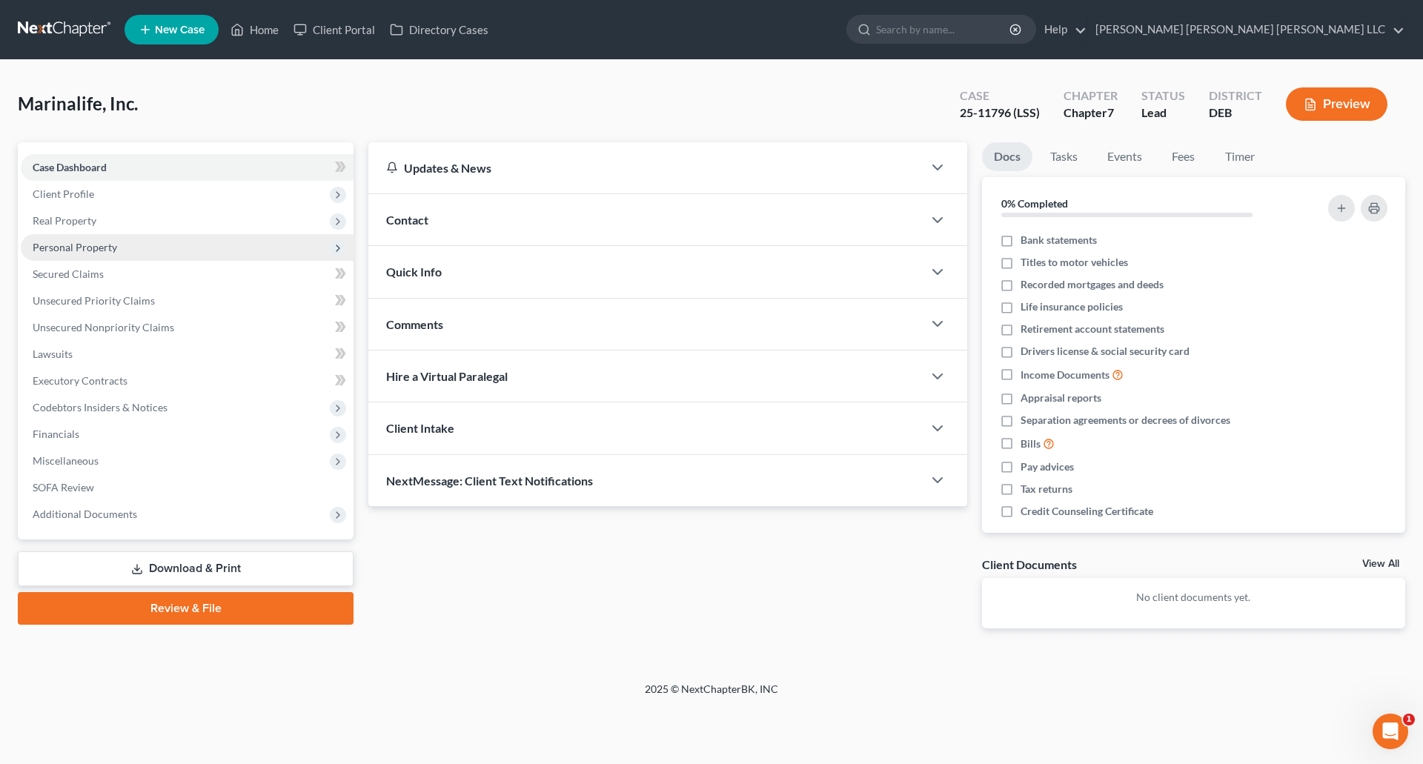
click at [47, 248] on span "Personal Property" at bounding box center [75, 247] width 85 height 13
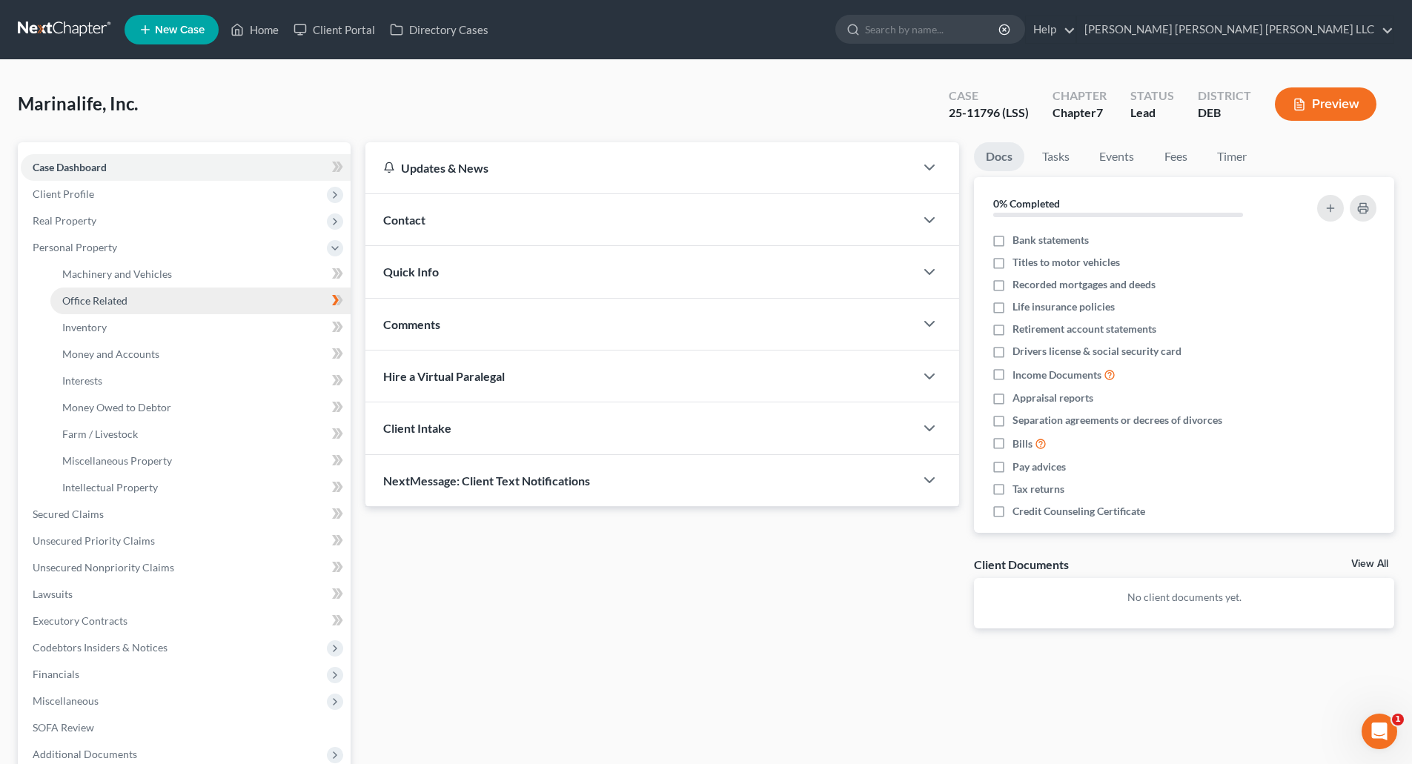
click at [92, 296] on span "Office Related" at bounding box center [94, 300] width 65 height 13
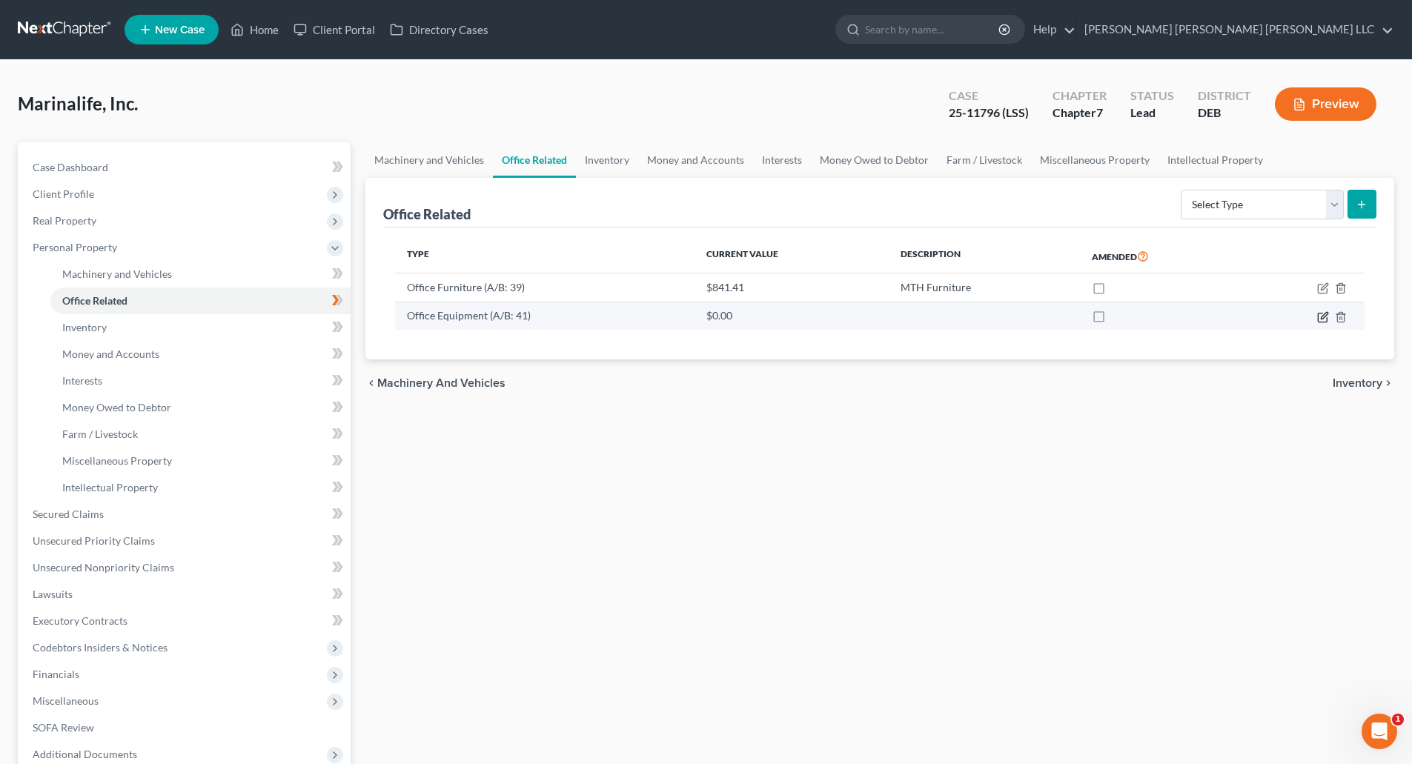
click at [1322, 317] on icon "button" at bounding box center [1324, 315] width 7 height 7
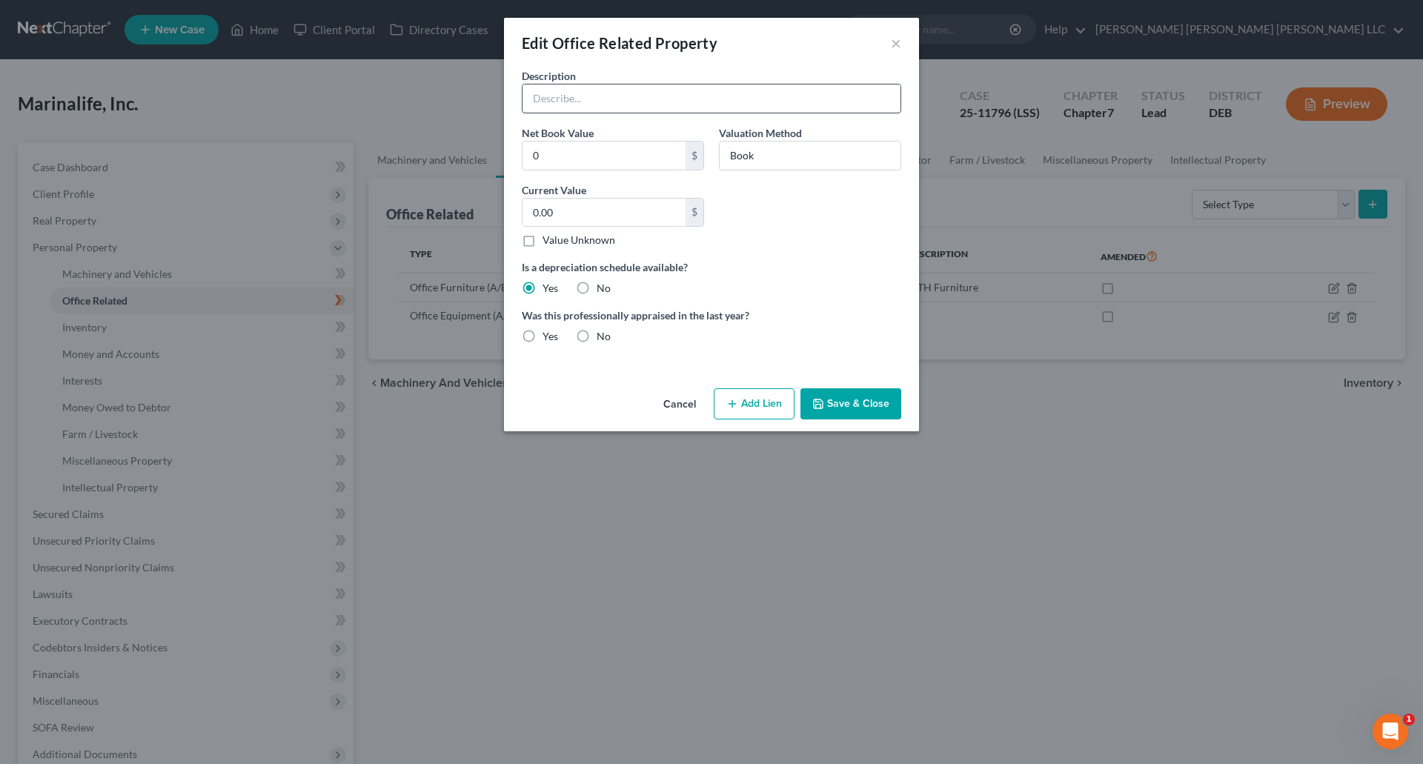
click at [620, 95] on input "text" at bounding box center [712, 99] width 378 height 28
type input "Computer"
click at [826, 261] on label "Is a depreciation schedule available?" at bounding box center [712, 267] width 380 height 16
click at [829, 407] on button "Save & Close" at bounding box center [851, 403] width 101 height 31
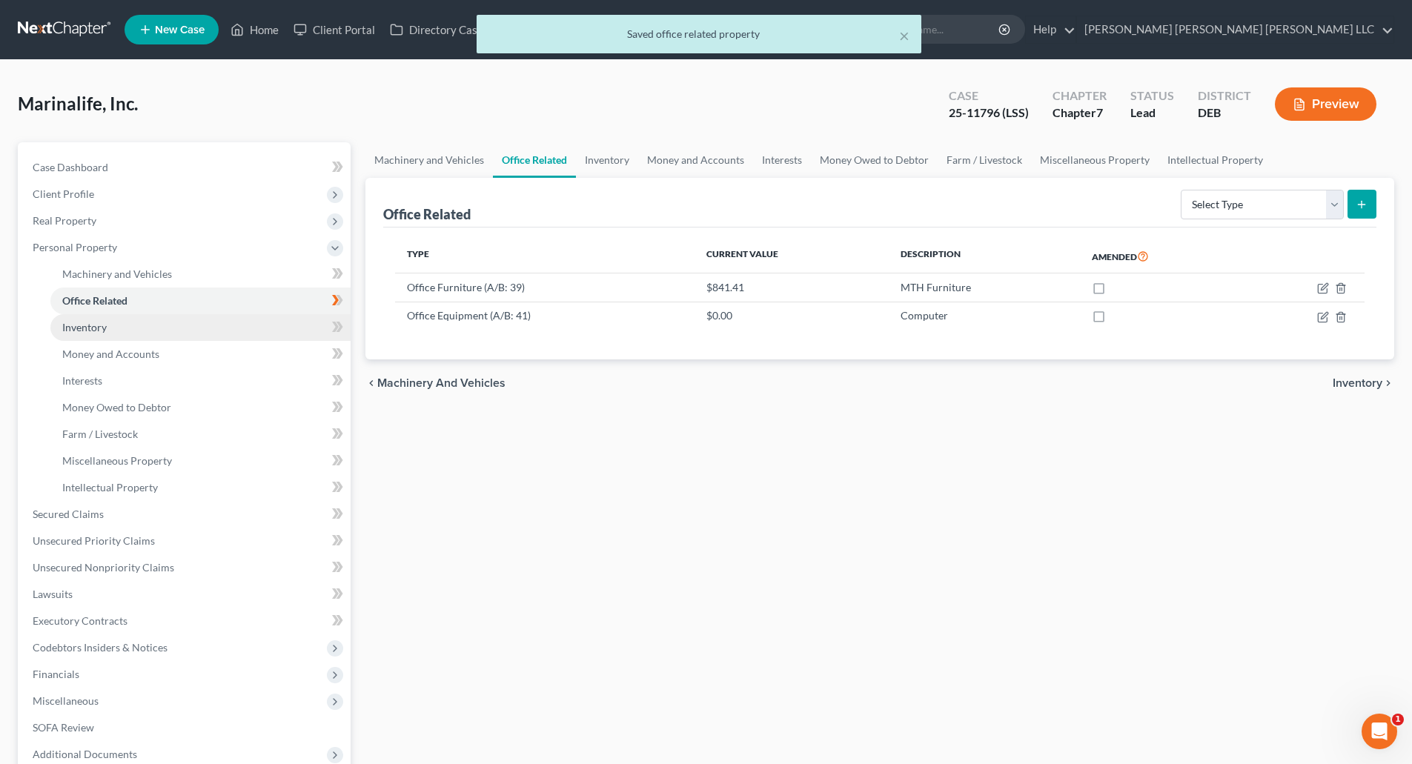
click at [87, 331] on span "Inventory" at bounding box center [84, 327] width 44 height 13
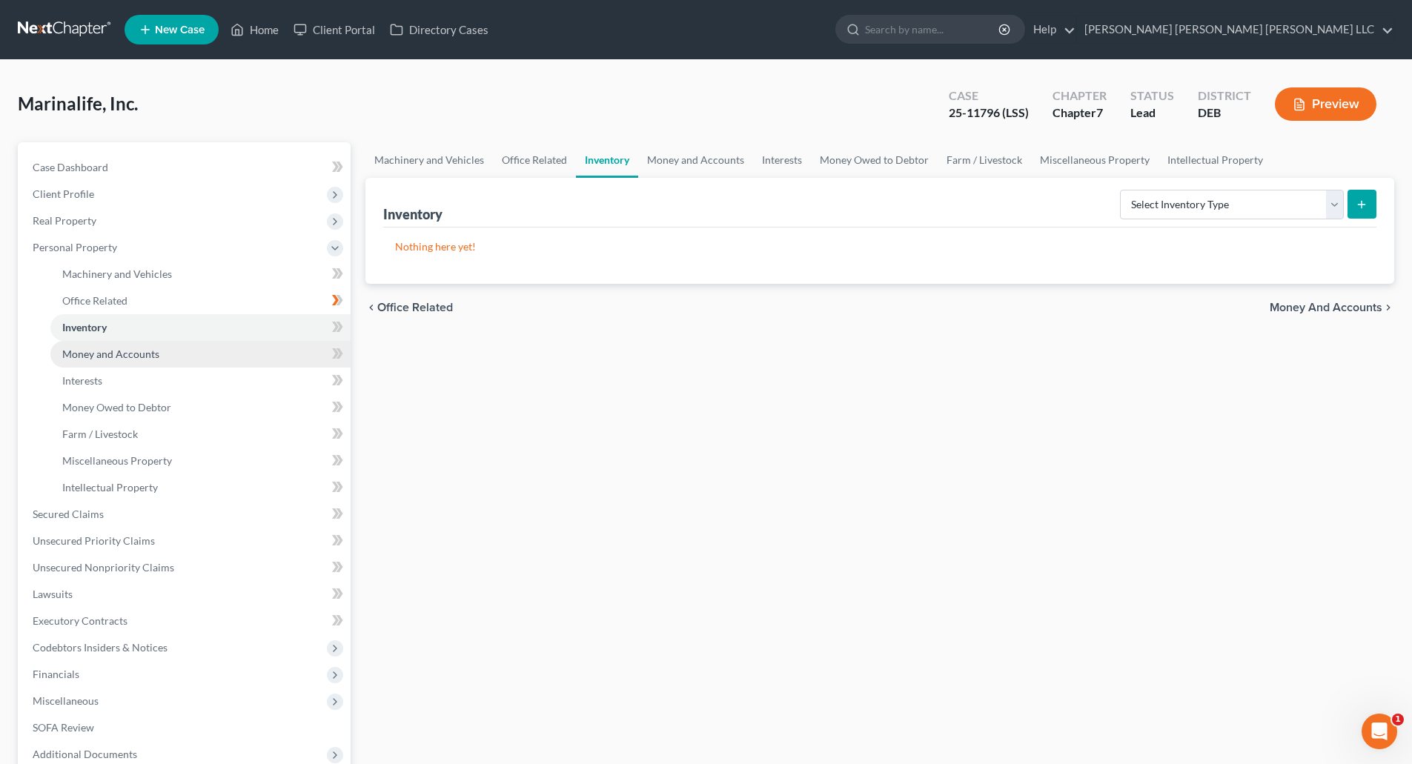
click at [85, 359] on span "Money and Accounts" at bounding box center [110, 354] width 97 height 13
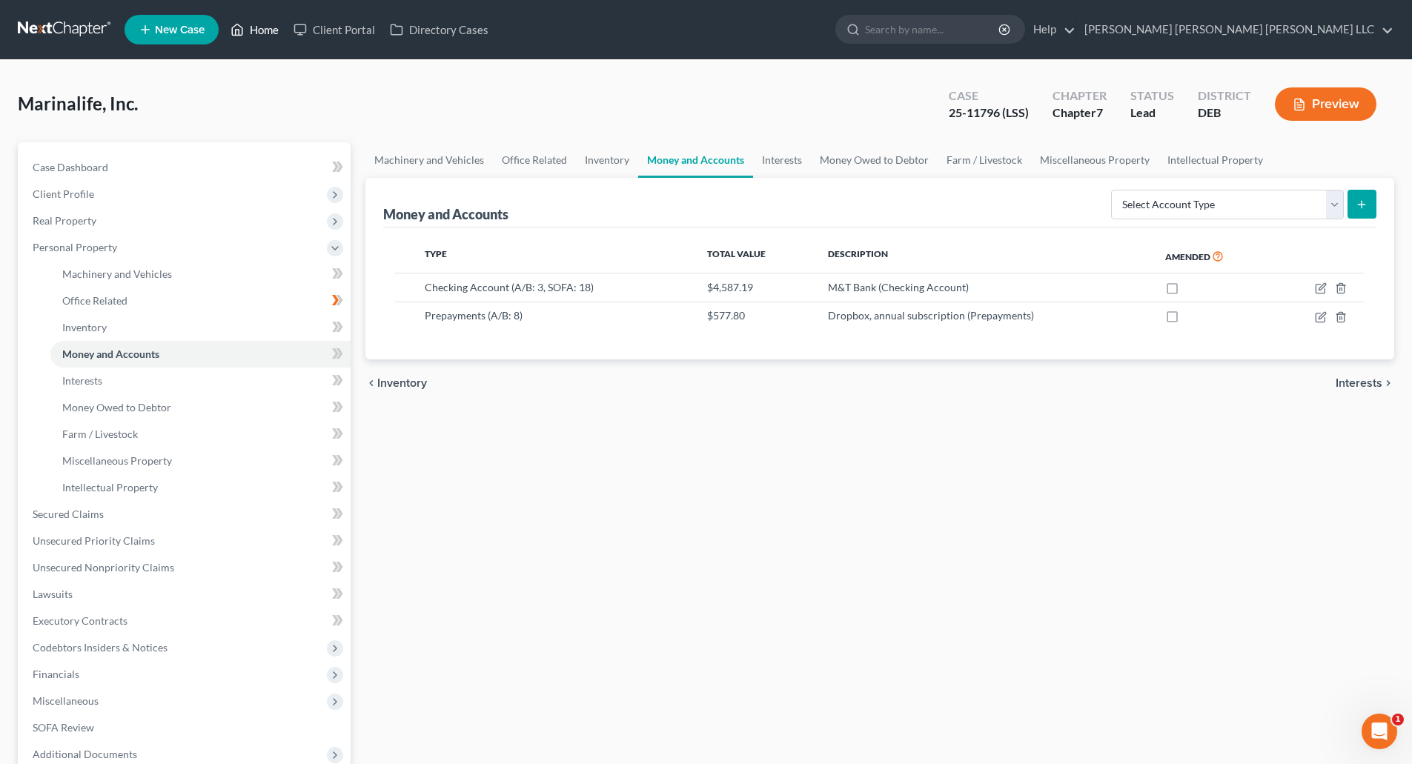
click at [254, 29] on link "Home" at bounding box center [254, 29] width 63 height 27
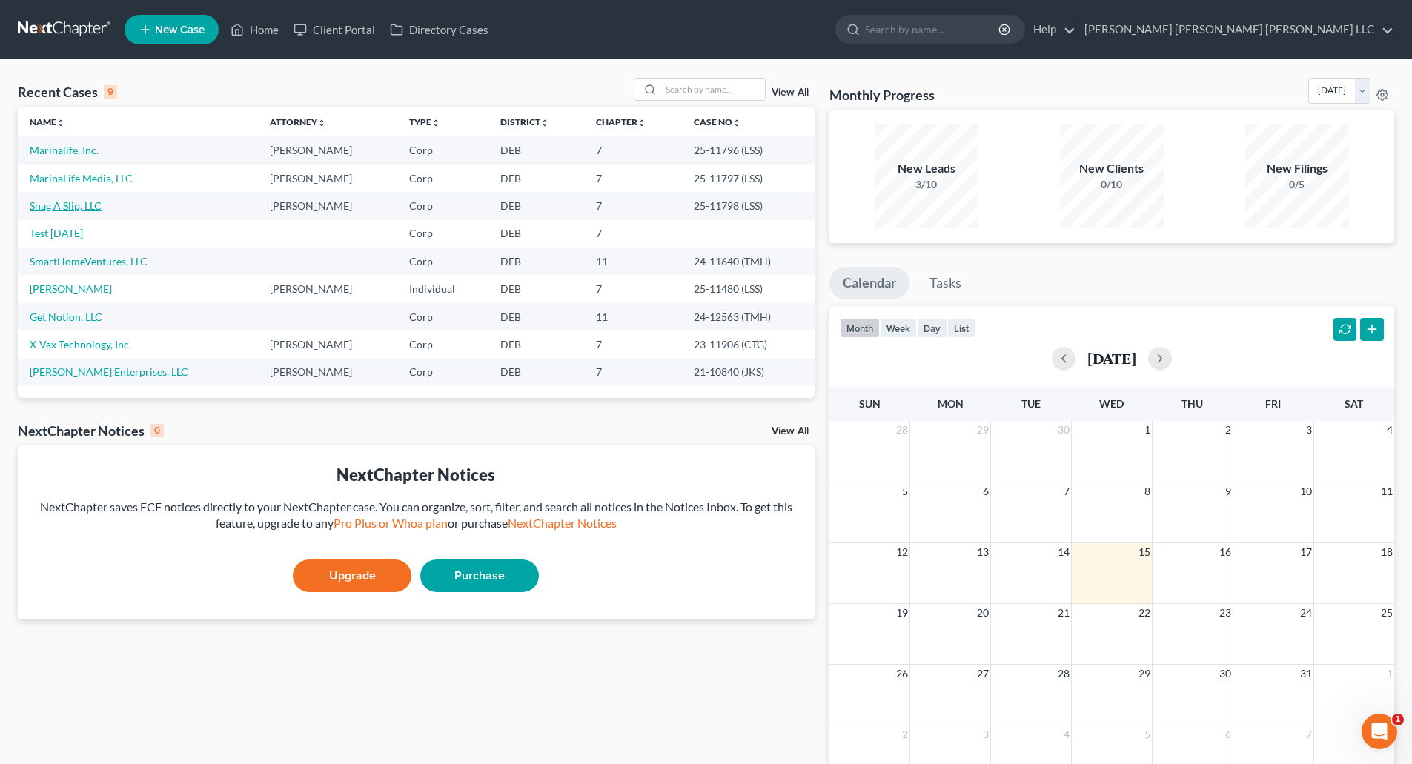
click at [85, 204] on link "Snag A Slip, LLC" at bounding box center [66, 205] width 72 height 13
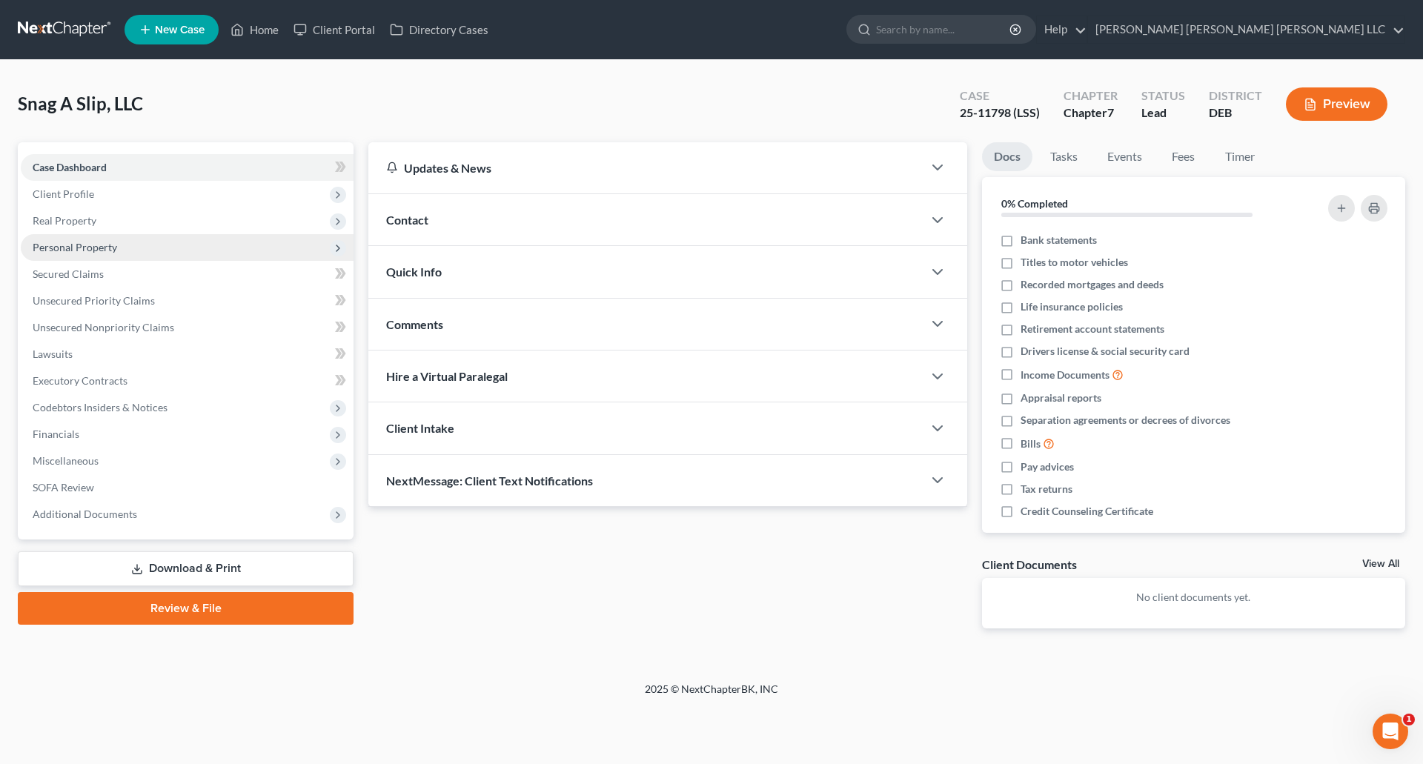
click at [88, 248] on span "Personal Property" at bounding box center [75, 247] width 85 height 13
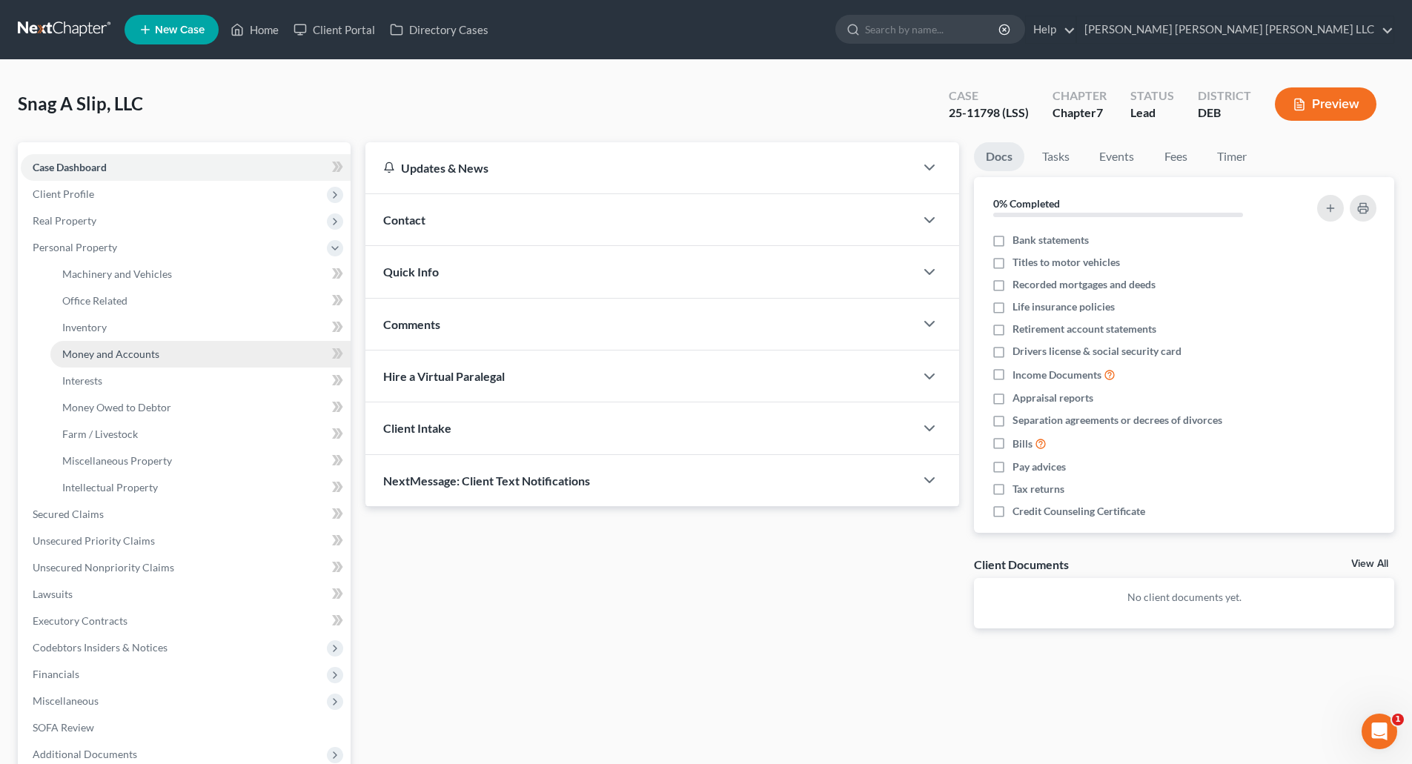
click at [105, 348] on span "Money and Accounts" at bounding box center [110, 354] width 97 height 13
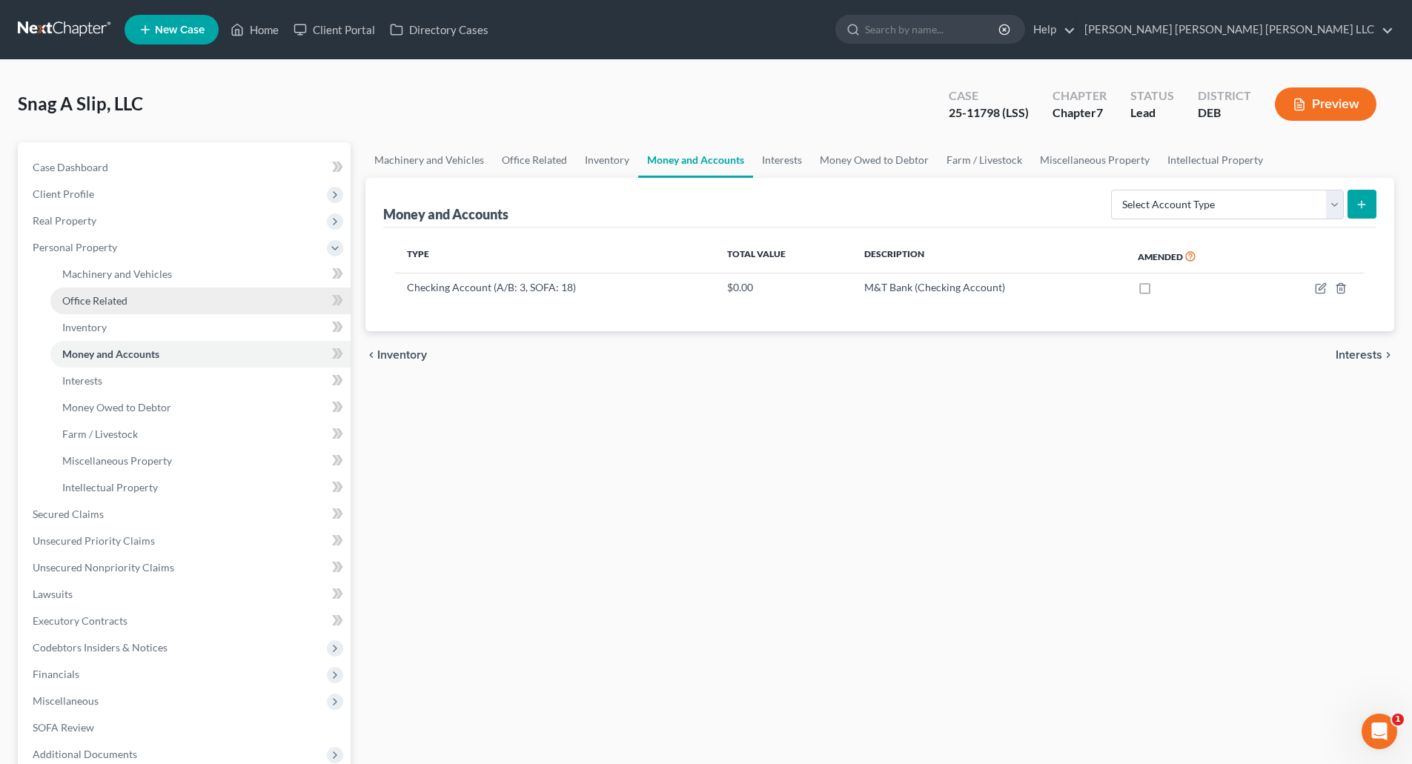
click at [99, 297] on span "Office Related" at bounding box center [94, 300] width 65 height 13
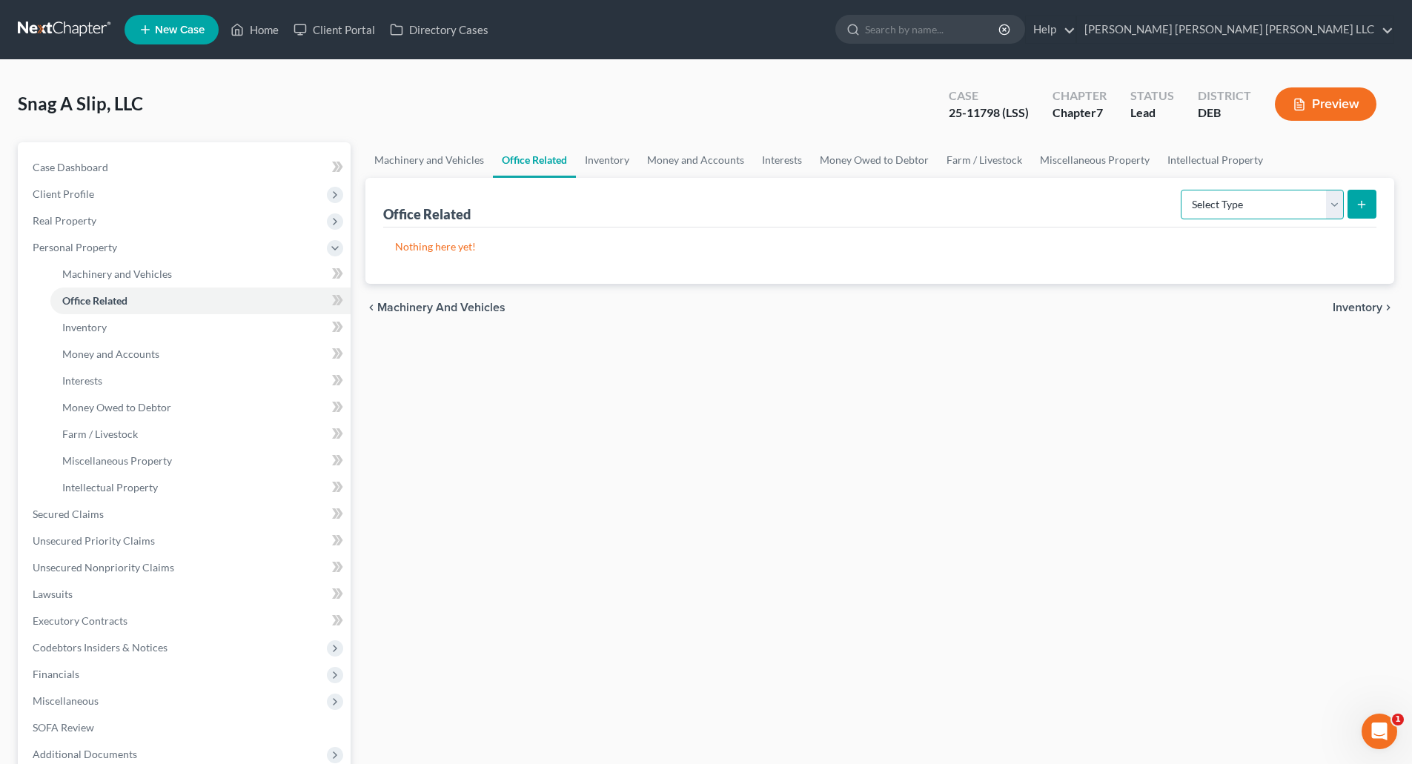
click at [1335, 204] on select "Select Type Collectibles (A/B: 42) Office Equipment (A/B: 41) Office Fixtures (…" at bounding box center [1262, 205] width 163 height 30
select select "equipment"
click at [1182, 190] on select "Select Type Collectibles (A/B: 42) Office Equipment (A/B: 41) Office Fixtures (…" at bounding box center [1262, 205] width 163 height 30
click at [1359, 203] on icon "submit" at bounding box center [1362, 205] width 12 height 12
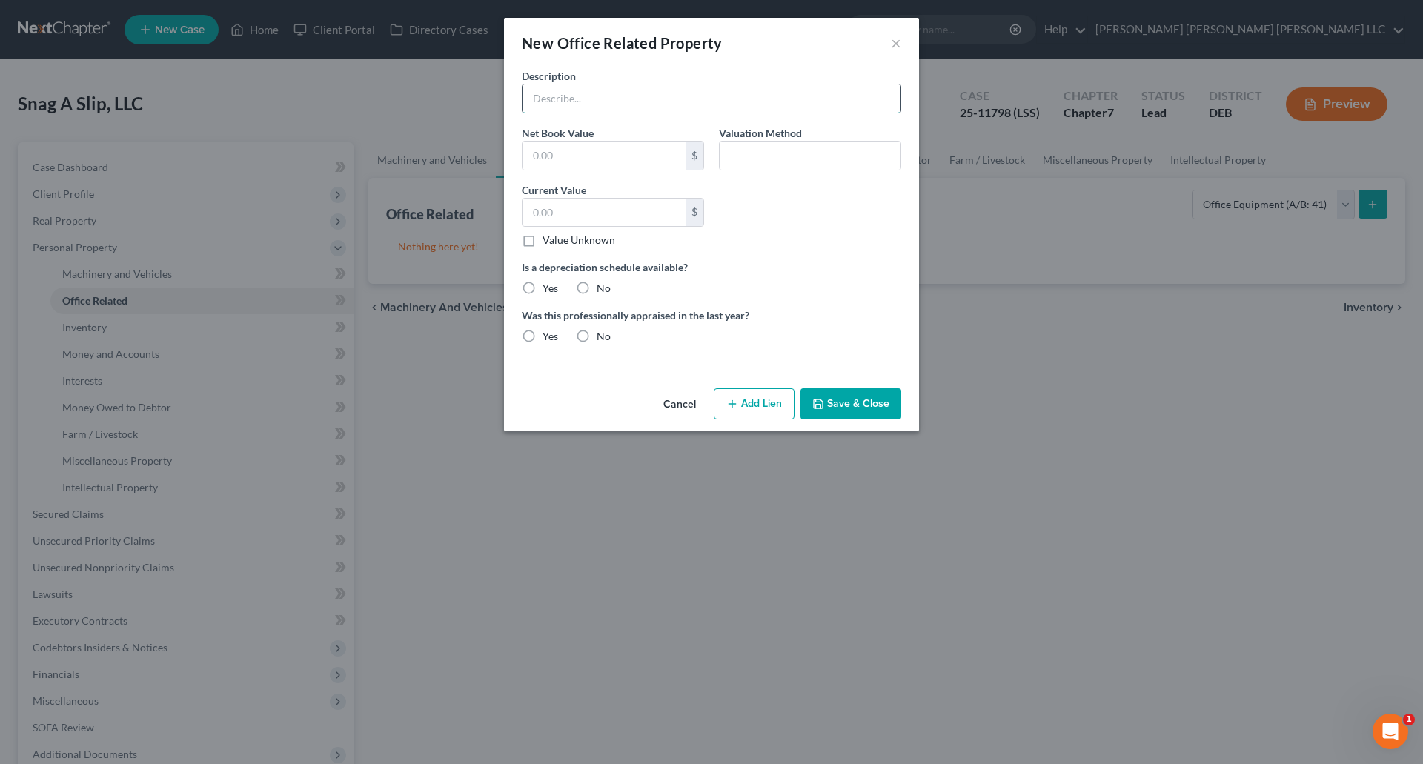
click at [652, 100] on input "text" at bounding box center [712, 99] width 378 height 28
type input "Computers"
click at [794, 153] on input "text" at bounding box center [810, 156] width 181 height 28
type input "Book"
click at [613, 219] on input "text" at bounding box center [604, 213] width 163 height 28
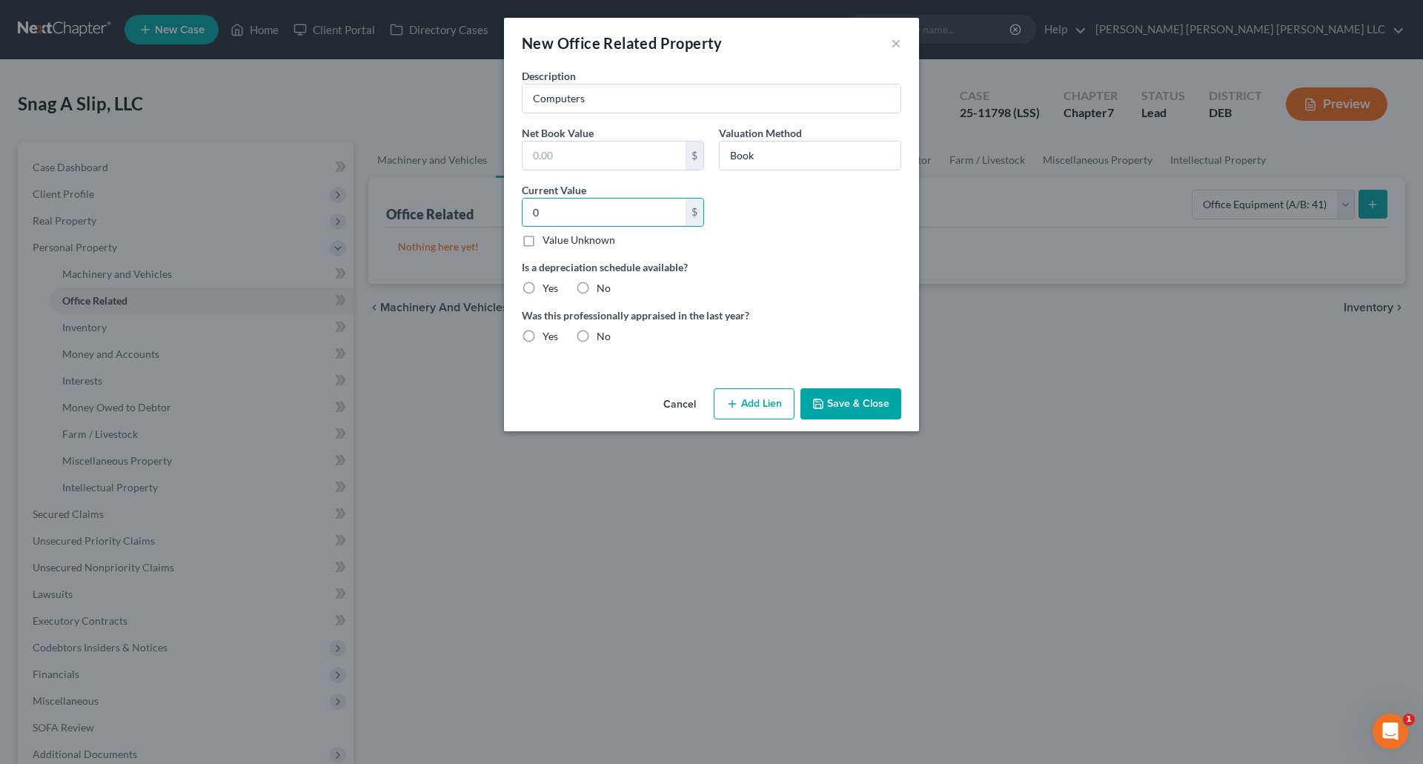
type input "0"
click at [857, 296] on div "Is a depreciation schedule available? Yes No" at bounding box center [712, 277] width 394 height 36
click at [543, 291] on label "Yes" at bounding box center [551, 288] width 16 height 15
click at [549, 291] on input "Yes" at bounding box center [554, 286] width 10 height 10
radio input "true"
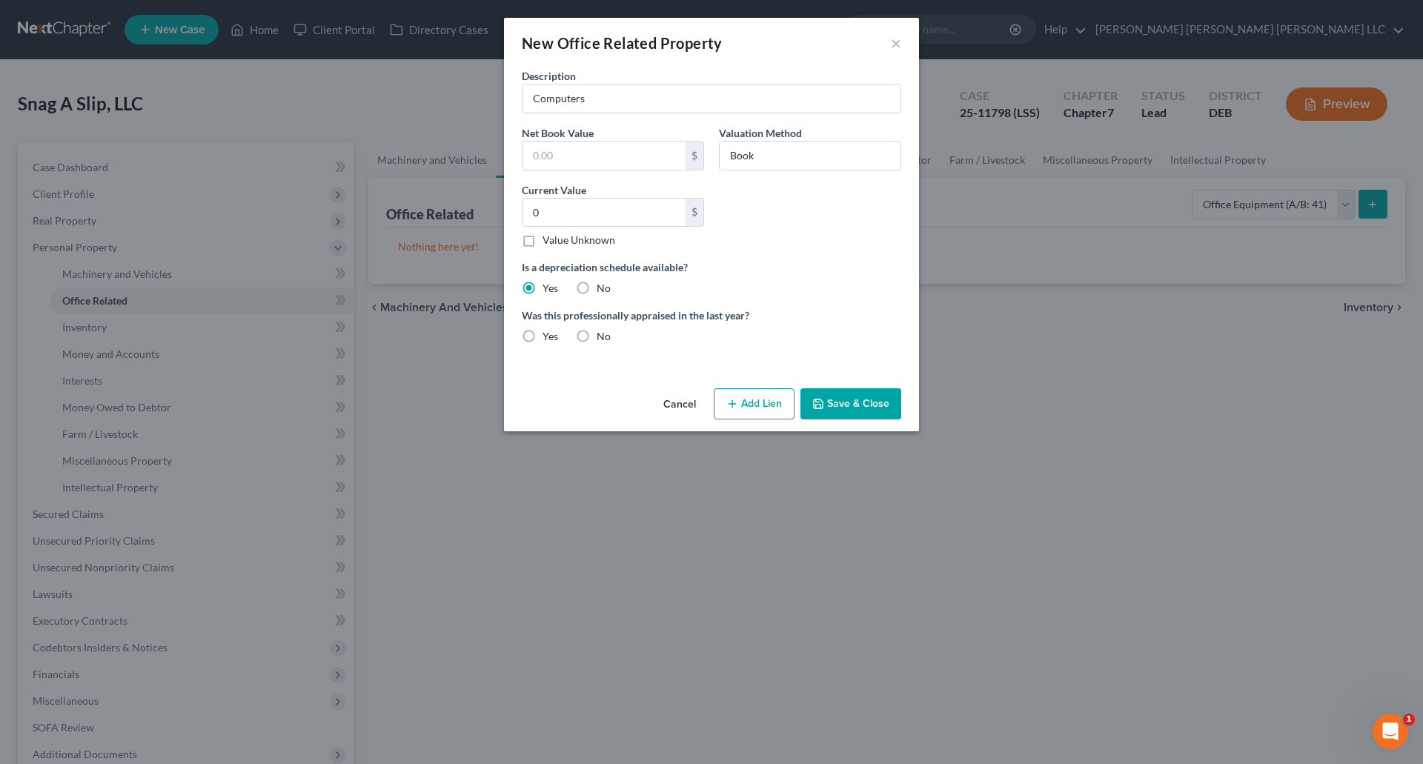
click at [854, 402] on button "Save & Close" at bounding box center [851, 403] width 101 height 31
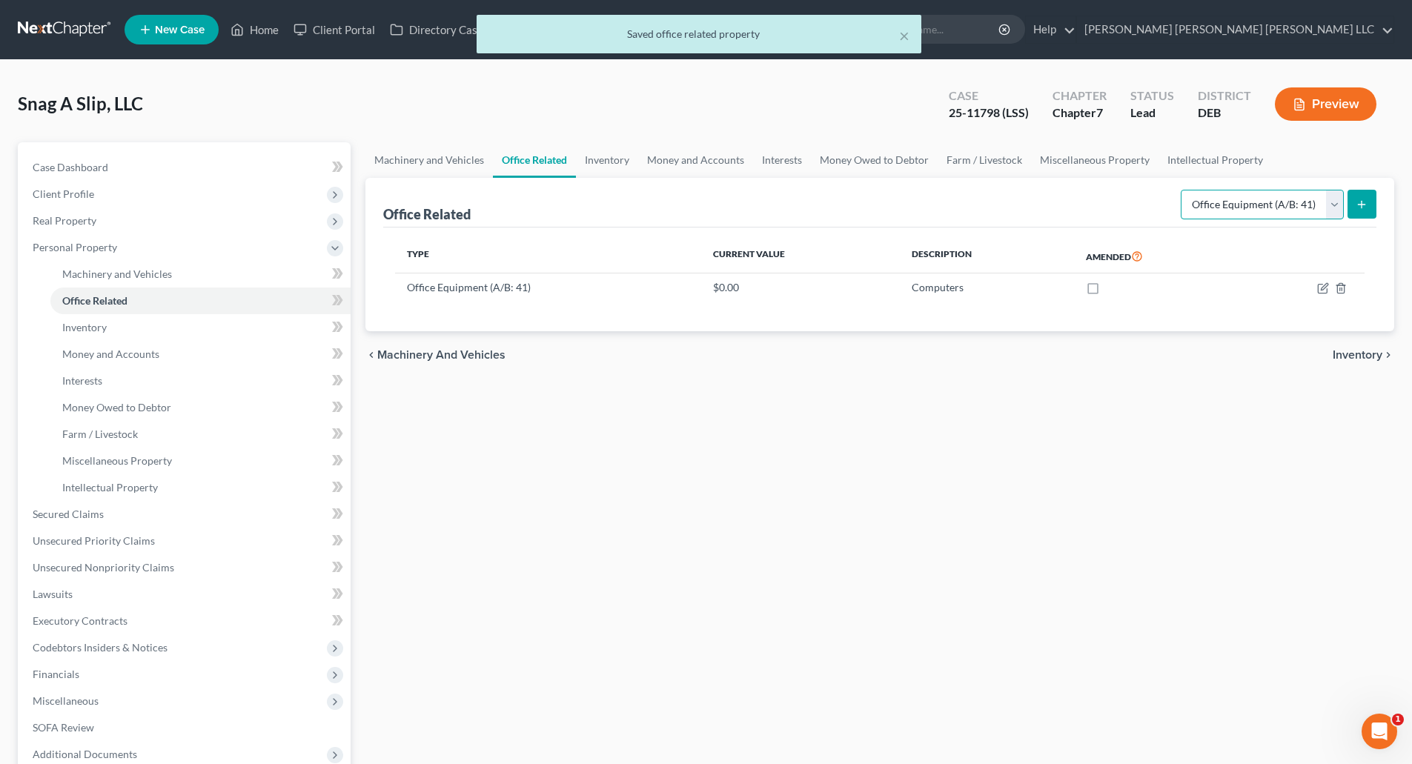
click at [1330, 207] on select "Select Type Collectibles (A/B: 42) Office Equipment (A/B: 41) Office Fixtures (…" at bounding box center [1262, 205] width 163 height 30
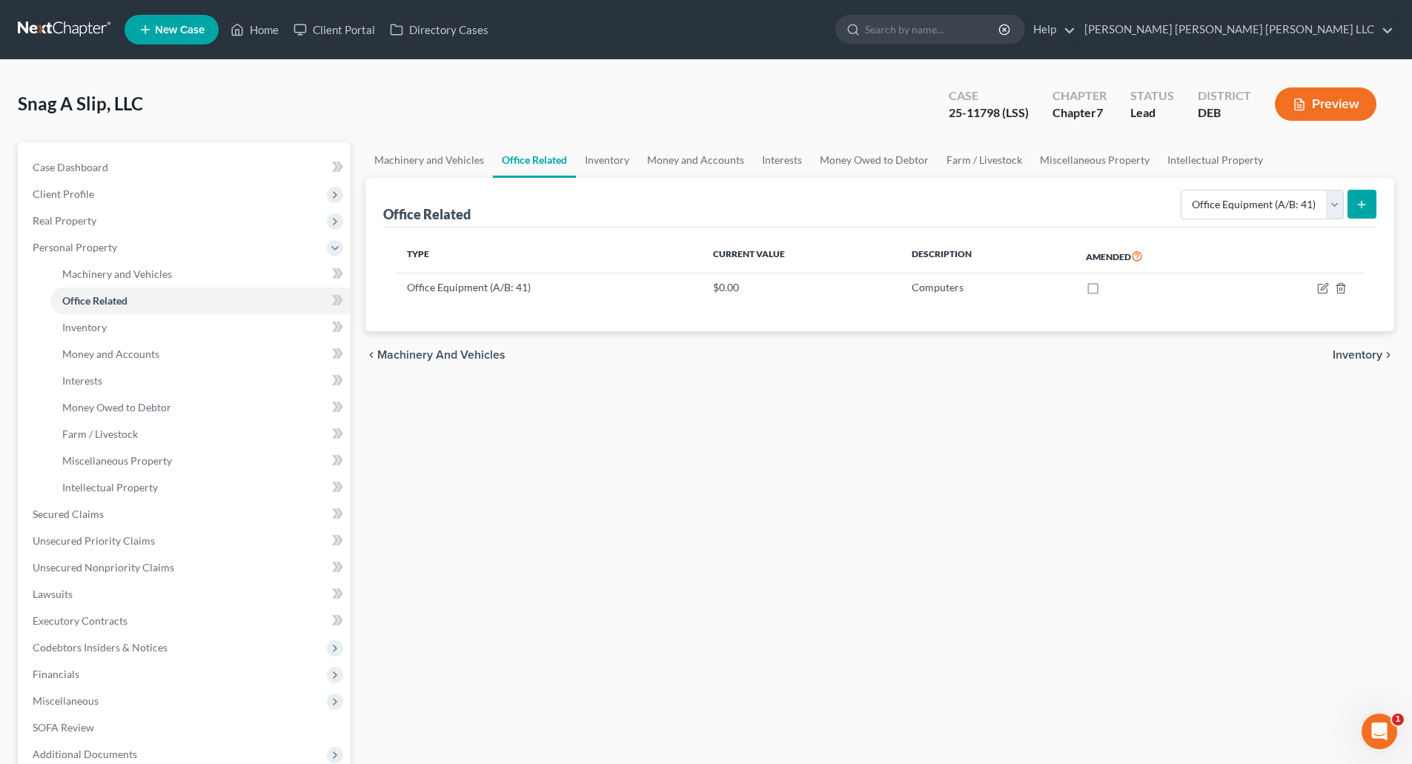
drag, startPoint x: 1170, startPoint y: 465, endPoint x: 1155, endPoint y: 463, distance: 14.9
click at [1170, 464] on div "Machinery and Vehicles Office Related Inventory Money and Accounts Interests Mo…" at bounding box center [880, 503] width 1044 height 723
